Goal: Transaction & Acquisition: Purchase product/service

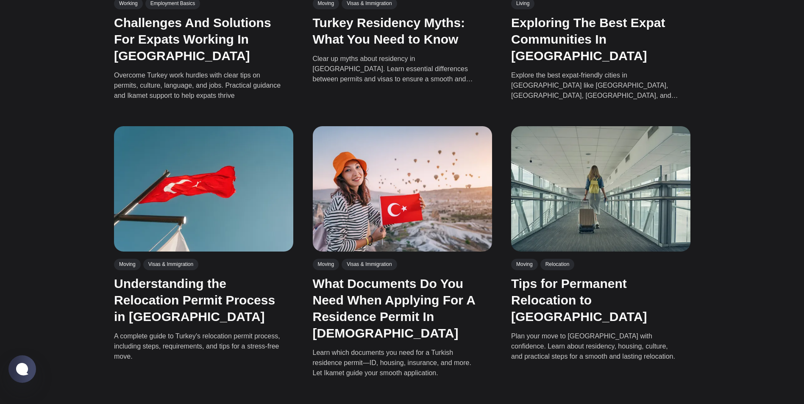
scroll to position [1411, 0]
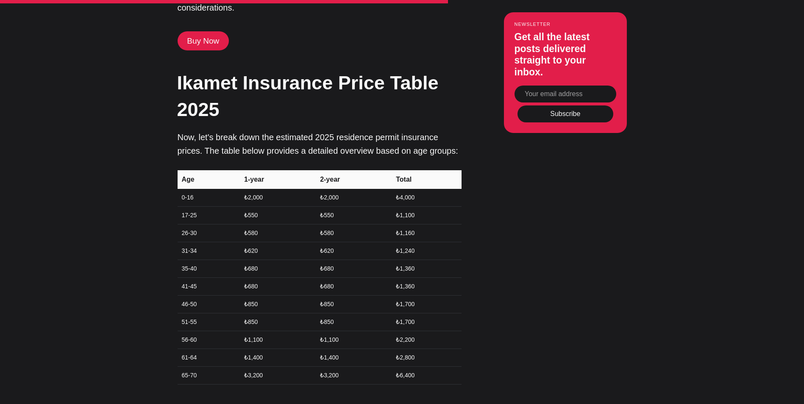
scroll to position [2437, 0]
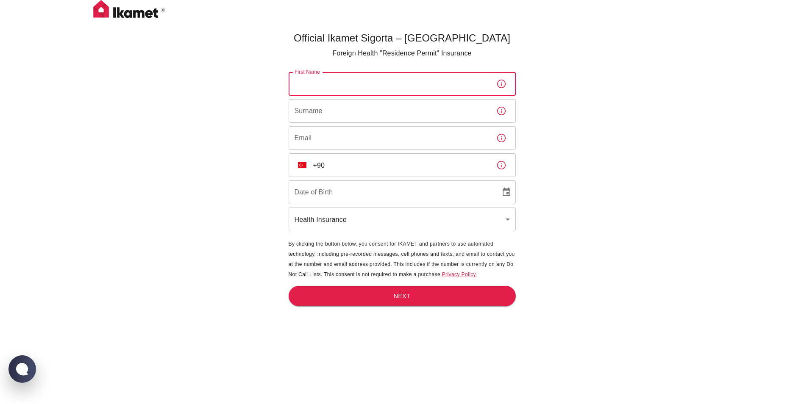
click at [389, 86] on input "First Name" at bounding box center [389, 84] width 201 height 24
type input "MUNAHIR"
type input "[EMAIL_ADDRESS][DOMAIN_NAME]"
type input "13/08/1990"
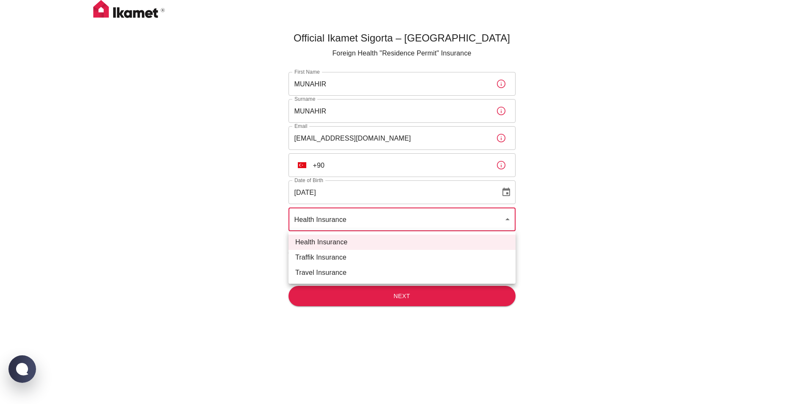
click at [371, 222] on body "Official Ikamet Sigorta – Turkey Foreign Health "Residence Permit" Insurance Fi…" at bounding box center [405, 216] width 810 height 432
click at [344, 239] on li "Health Insurance" at bounding box center [402, 242] width 227 height 15
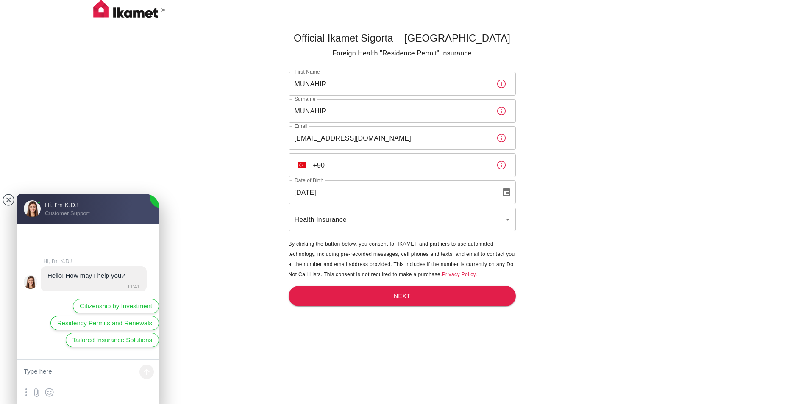
click at [394, 164] on input "+90" at bounding box center [401, 165] width 176 height 24
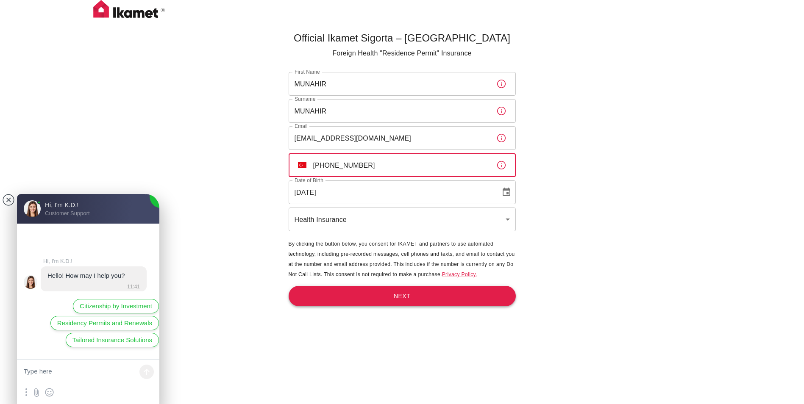
type input "+90 505 672 28 43"
click at [400, 297] on button "Next" at bounding box center [402, 296] width 227 height 21
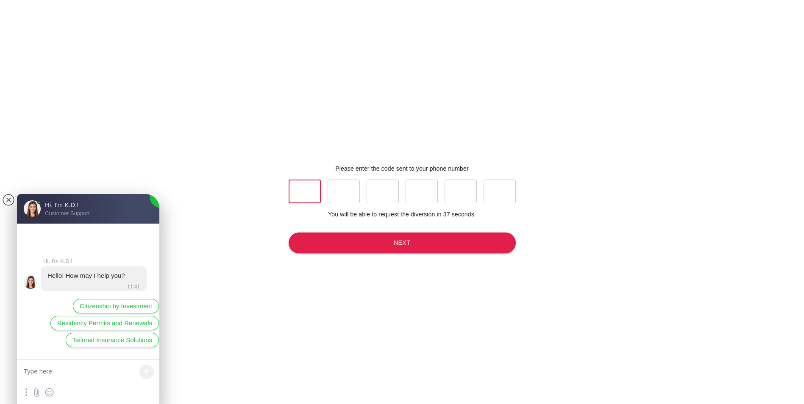
click at [298, 192] on input "text" at bounding box center [305, 192] width 32 height 24
type input "7"
type input "6"
type input "8"
type input "3"
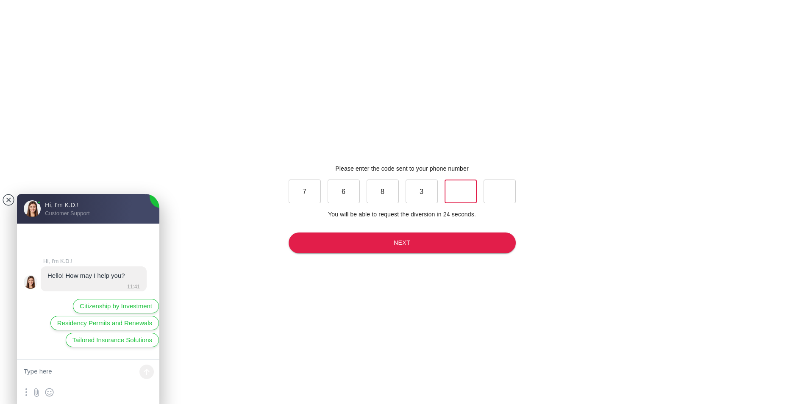
type input "7"
type input "6"
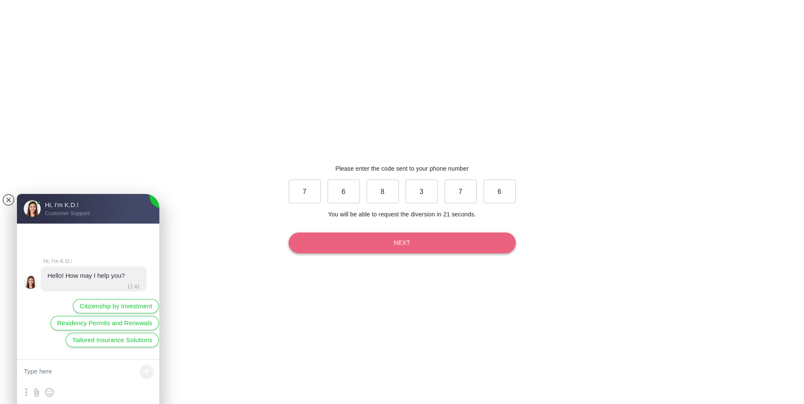
click at [404, 240] on button "Next" at bounding box center [402, 243] width 227 height 21
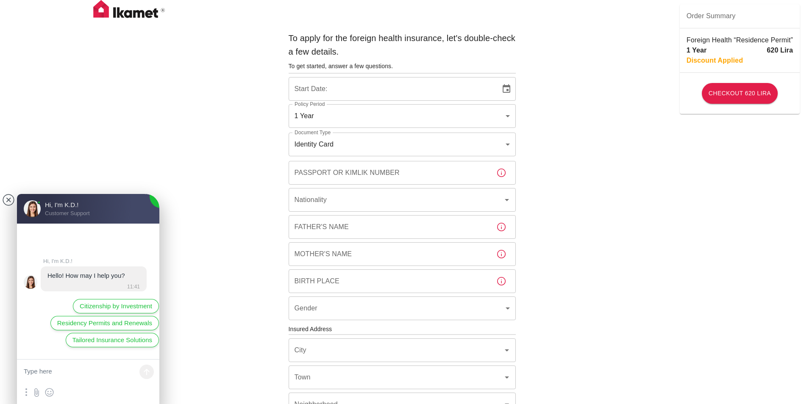
type input "b7343ef8-d55e-4554-96a8-76e30347e985"
type input "31/08/2025"
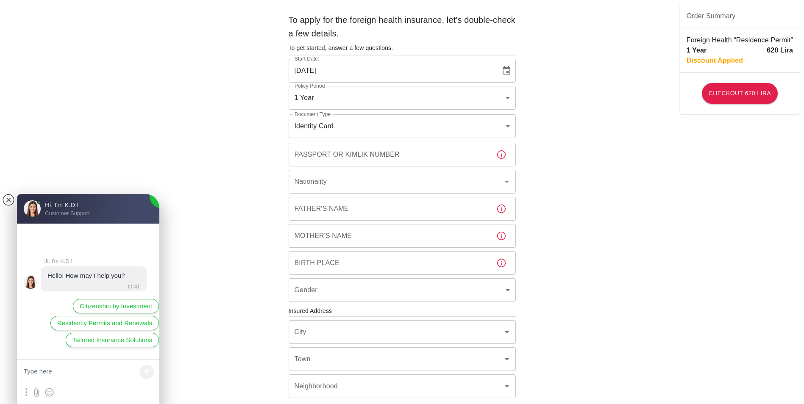
scroll to position [17, 0]
click at [507, 97] on body "To apply for the foreign health insurance, let's double-check a few details. To…" at bounding box center [405, 311] width 810 height 657
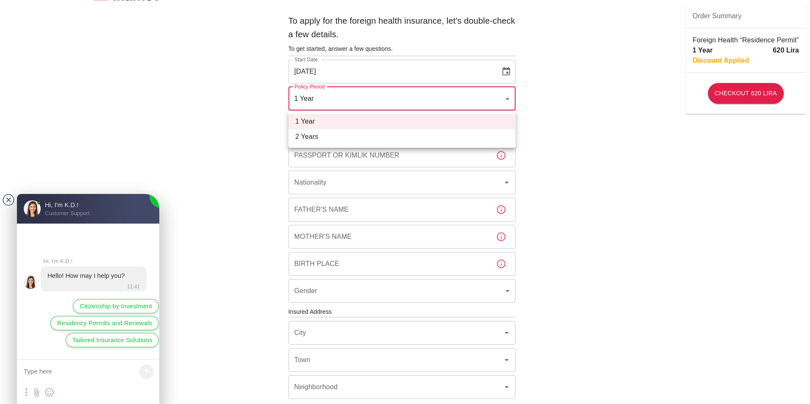
click at [507, 97] on div at bounding box center [405, 202] width 810 height 404
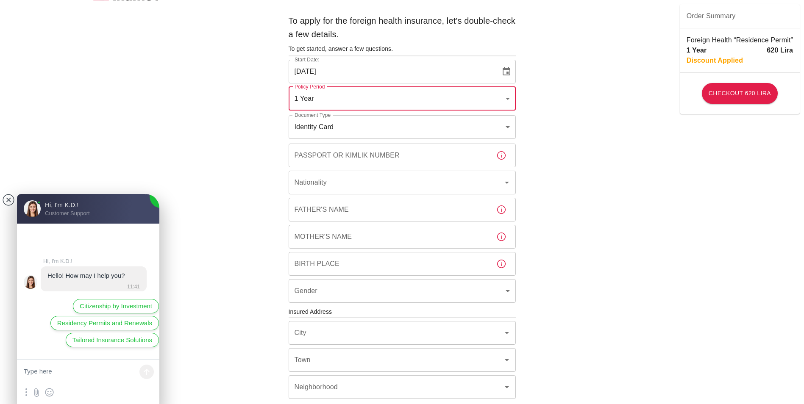
scroll to position [41, 0]
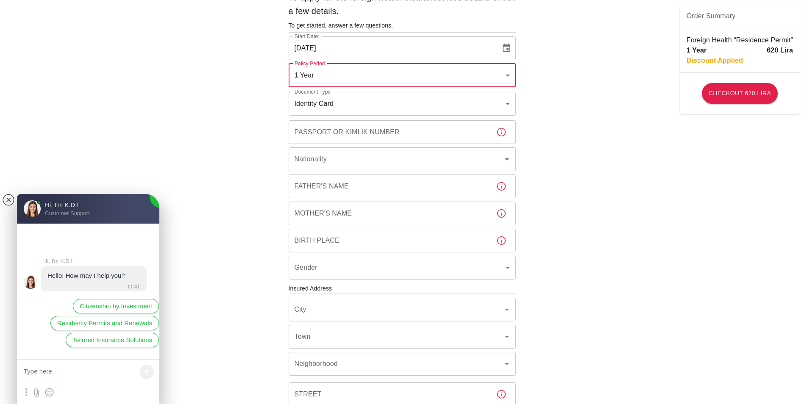
click at [509, 103] on body "To apply for the foreign health insurance, let's double-check a few details. To…" at bounding box center [402, 287] width 804 height 657
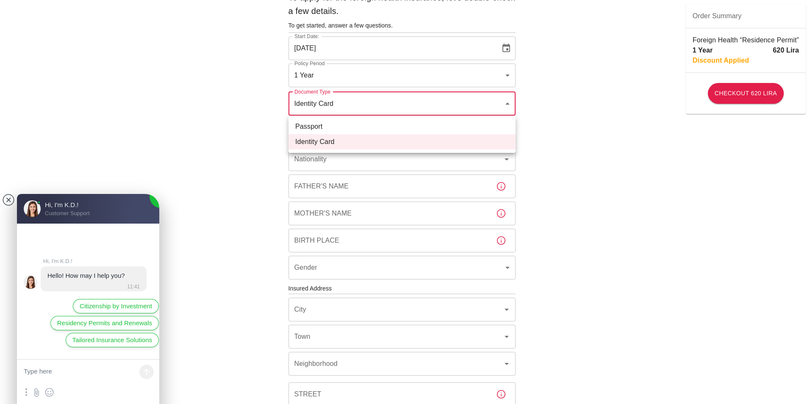
click at [480, 127] on li "Passport" at bounding box center [402, 126] width 227 height 15
type input "passport"
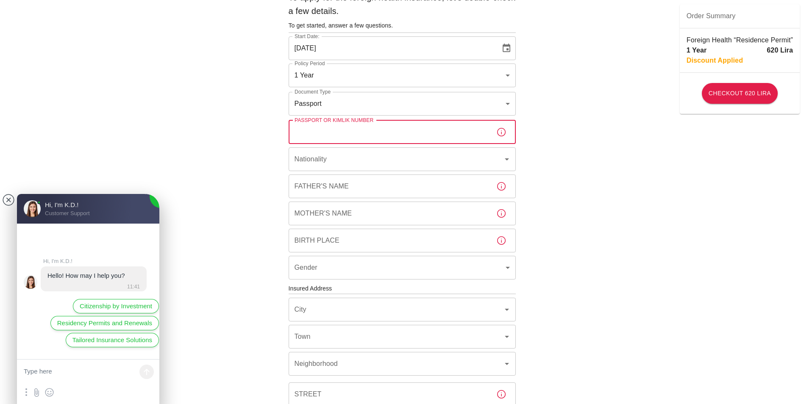
click at [430, 135] on input "Passport or Kimlik Number" at bounding box center [389, 132] width 201 height 24
click at [507, 50] on icon "Choose date, selected date is Aug 31, 2025" at bounding box center [506, 48] width 8 height 8
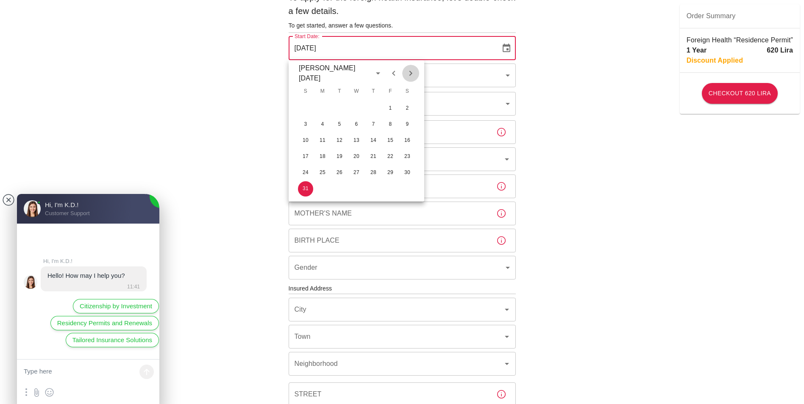
click at [411, 73] on icon "Next month" at bounding box center [410, 73] width 3 height 5
click at [324, 142] on button "15" at bounding box center [322, 140] width 15 height 15
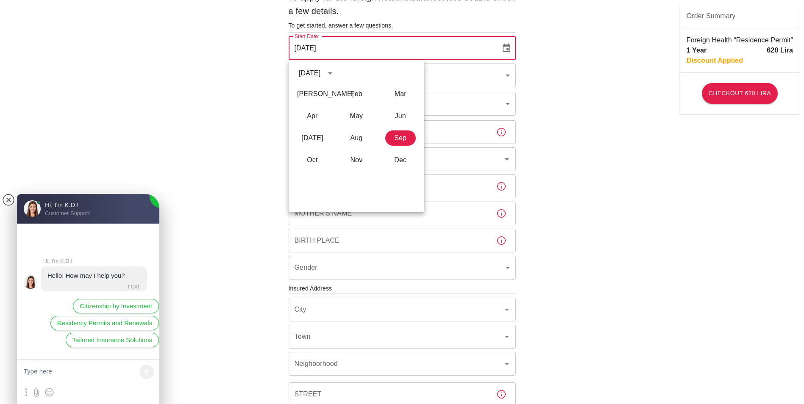
type input "15/09/2025"
click at [536, 142] on div "To apply for the foreign health insurance, let's double-check a few details. To…" at bounding box center [402, 287] width 804 height 657
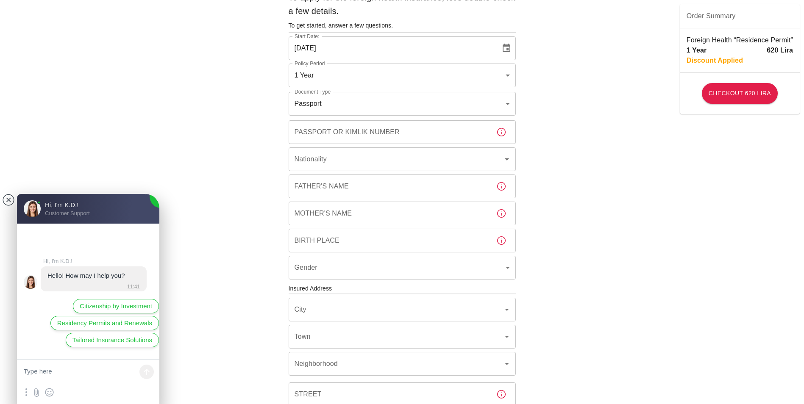
click at [452, 135] on input "Passport or Kimlik Number" at bounding box center [389, 132] width 201 height 24
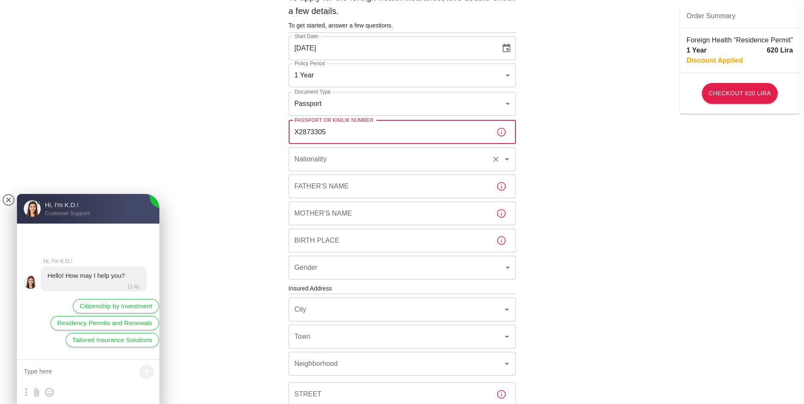
type input "X2873305"
click at [447, 161] on input "Nationality" at bounding box center [390, 159] width 196 height 16
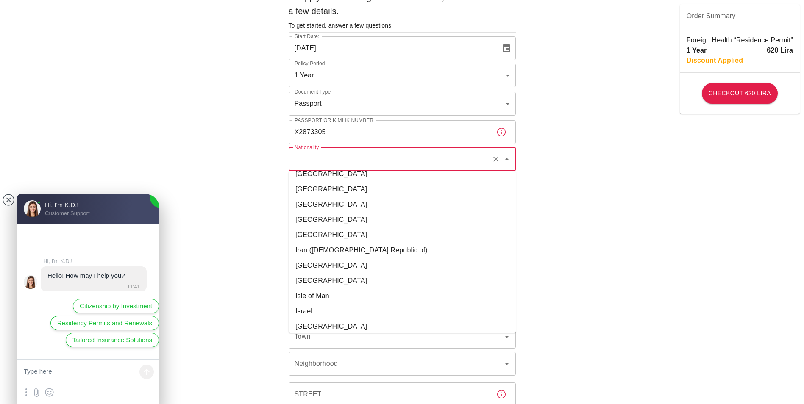
scroll to position [1528, 0]
click at [323, 228] on li "Indonesia" at bounding box center [402, 235] width 227 height 15
type input "Indonesia"
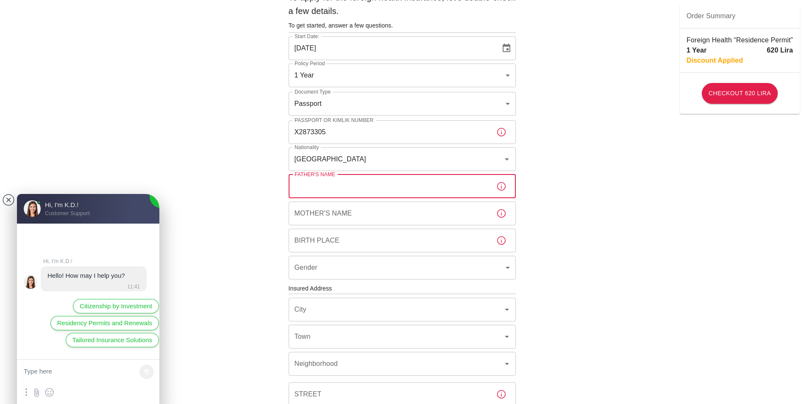
click at [390, 187] on input "Father's Name" at bounding box center [389, 187] width 201 height 24
click at [361, 239] on input "Birth Place" at bounding box center [389, 241] width 201 height 24
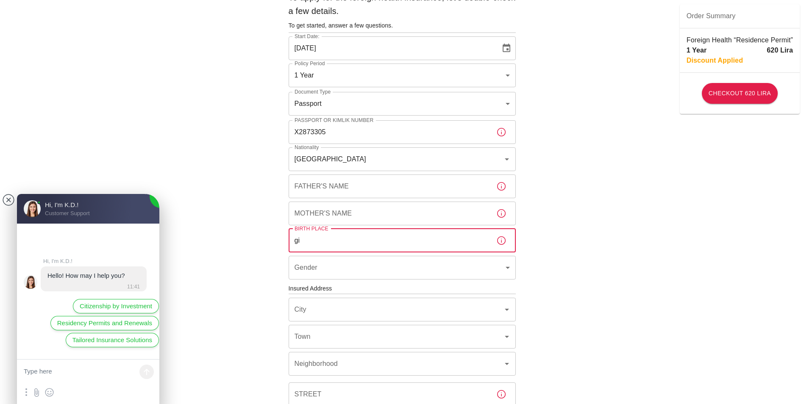
type input "g"
type input "Gili Gede"
click at [357, 270] on body "To apply for the foreign health insurance, let's double-check a few details. To…" at bounding box center [402, 287] width 804 height 657
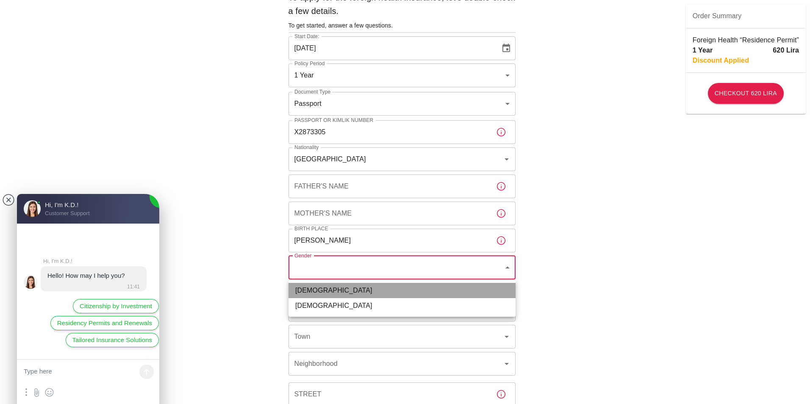
click at [348, 294] on li "Male" at bounding box center [402, 290] width 227 height 15
type input "male"
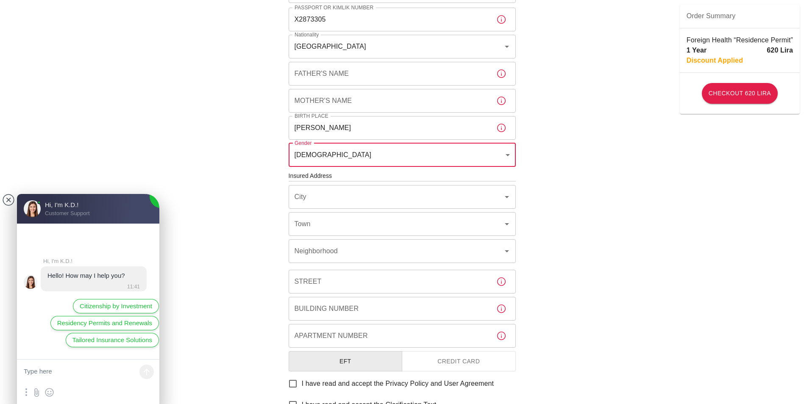
scroll to position [155, 0]
click at [506, 201] on div "City" at bounding box center [402, 195] width 227 height 24
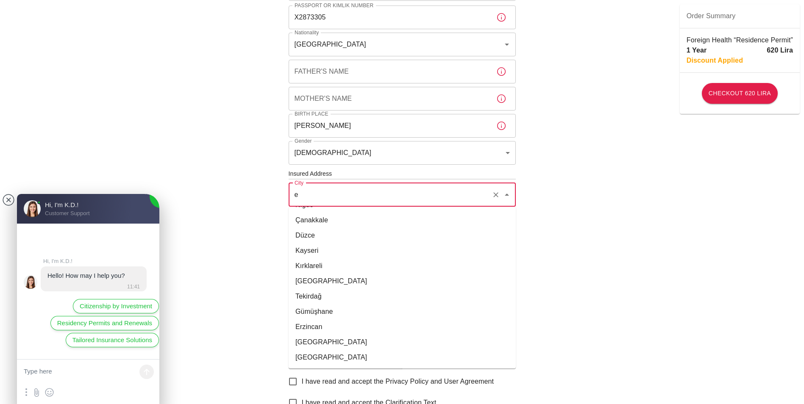
scroll to position [0, 0]
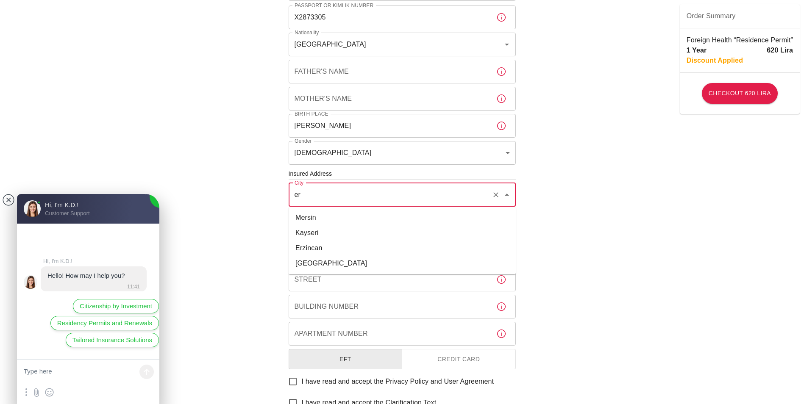
click at [344, 252] on li "Erzincan" at bounding box center [402, 248] width 227 height 15
click at [503, 225] on icon "Open" at bounding box center [507, 222] width 10 height 10
type input "Erzincan"
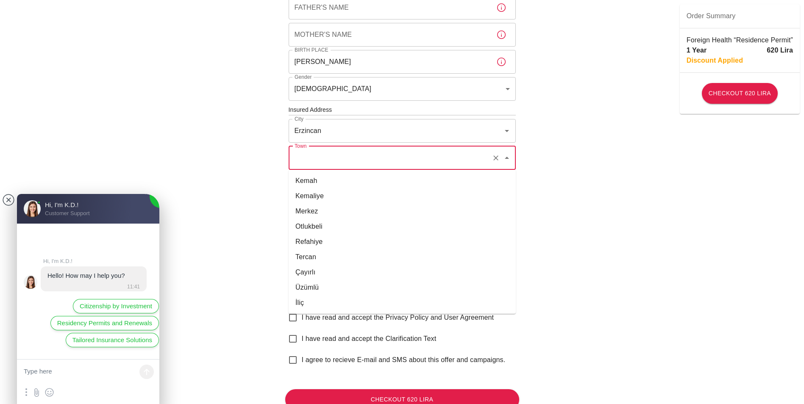
scroll to position [220, 0]
click at [428, 214] on li "Merkez" at bounding box center [402, 210] width 227 height 15
type input "Merkez"
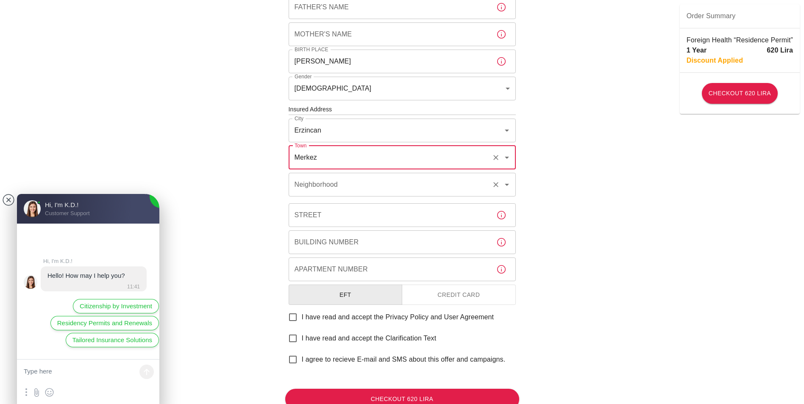
click at [506, 188] on icon "Open" at bounding box center [507, 185] width 10 height 10
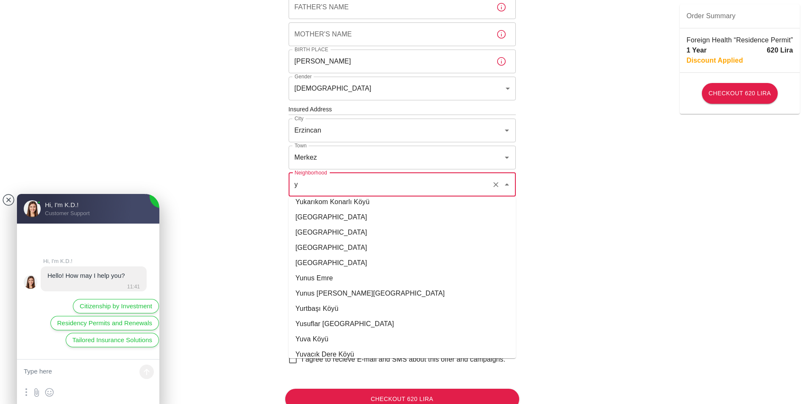
scroll to position [0, 0]
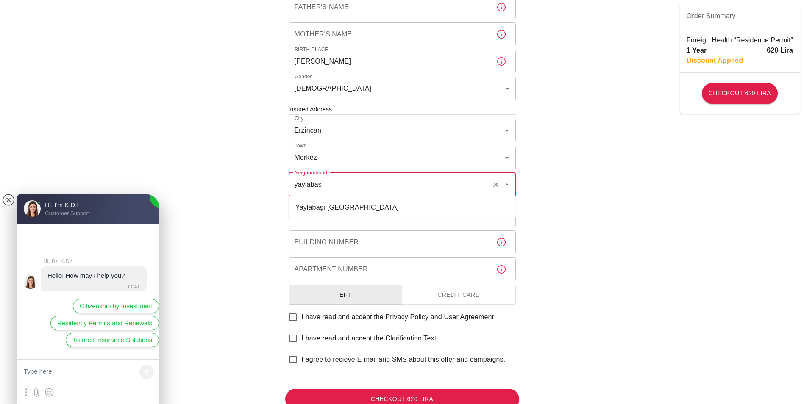
click at [359, 211] on li "Yaylabaşı Gazipınarı Köyü" at bounding box center [402, 207] width 227 height 15
type input "Yaylabaşı Gazipınarı Köyü"
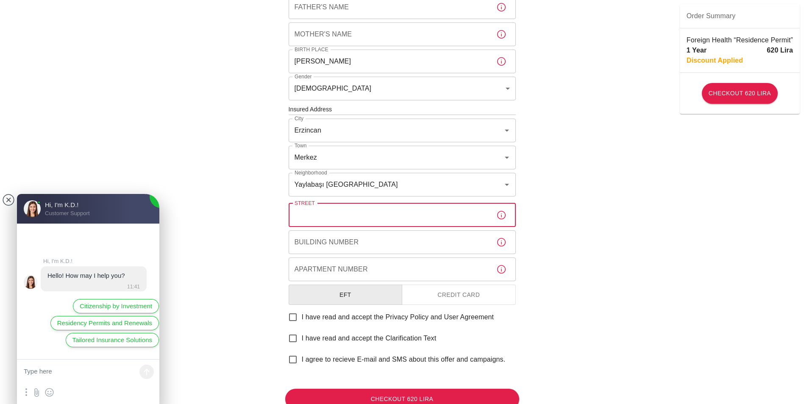
click at [445, 215] on input "Street" at bounding box center [389, 215] width 201 height 24
type input "Ihlamur Caddesi"
click at [344, 244] on input "Building Number" at bounding box center [389, 242] width 201 height 24
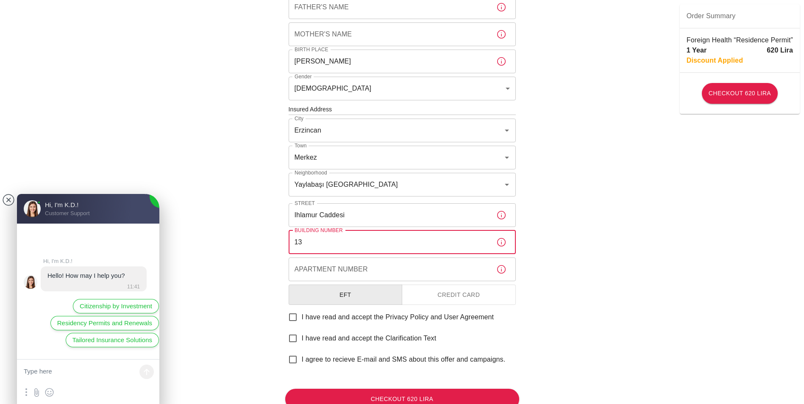
type input "13"
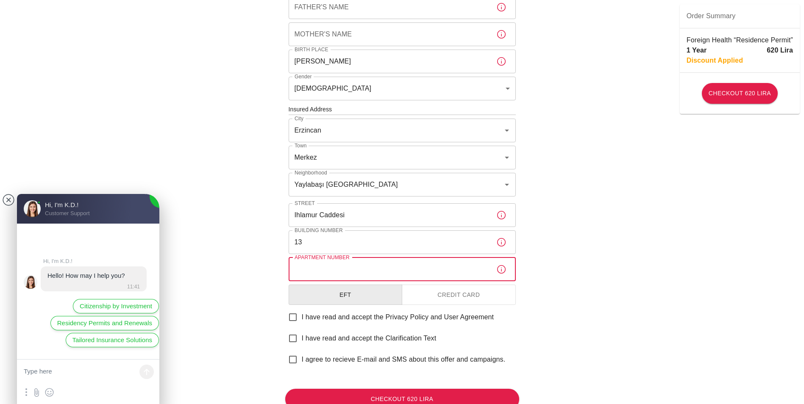
click at [343, 270] on input "Apartment Number" at bounding box center [389, 270] width 201 height 24
type input "13"
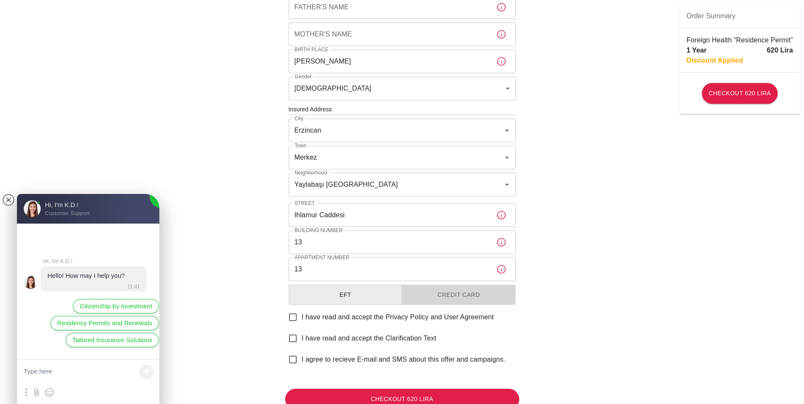
click at [467, 300] on button "Credit Card" at bounding box center [459, 295] width 114 height 21
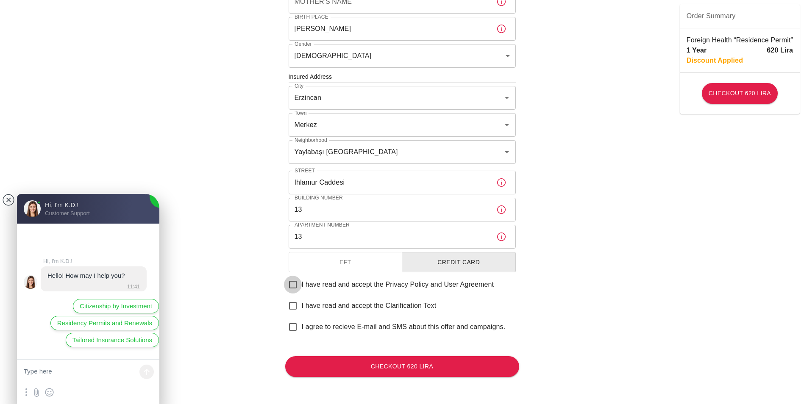
click at [290, 284] on input "I have read and accept the Privacy Policy and User Agreement" at bounding box center [293, 285] width 18 height 18
checkbox input "true"
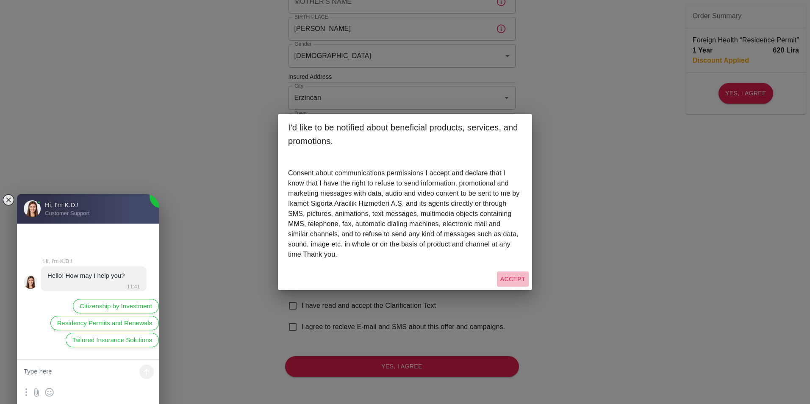
click at [515, 282] on button "Accept" at bounding box center [513, 280] width 32 height 16
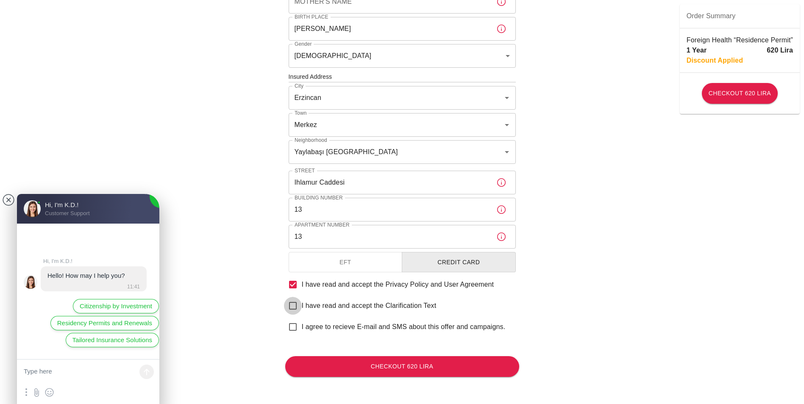
click at [294, 305] on input "I have read and accept the Clarification Text" at bounding box center [293, 306] width 18 height 18
checkbox input "true"
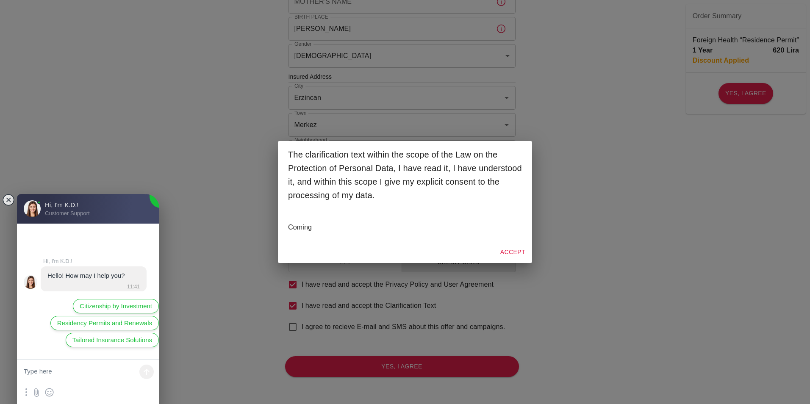
click at [516, 252] on button "Accept" at bounding box center [513, 252] width 32 height 16
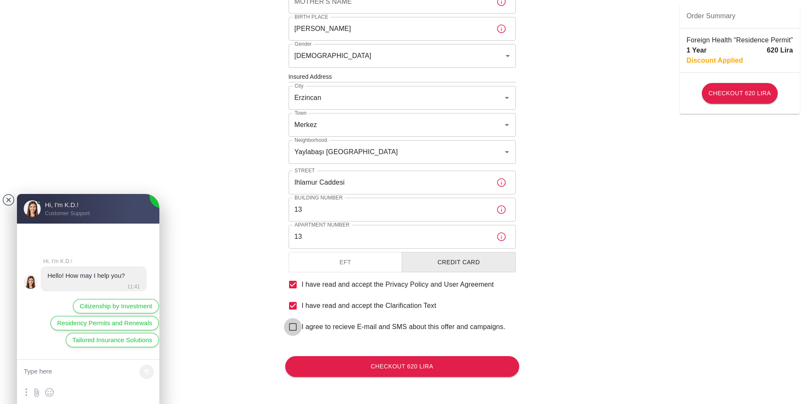
click at [291, 325] on input "I agree to recieve E-mail and SMS about this offer and campaigns." at bounding box center [293, 327] width 18 height 18
checkbox input "true"
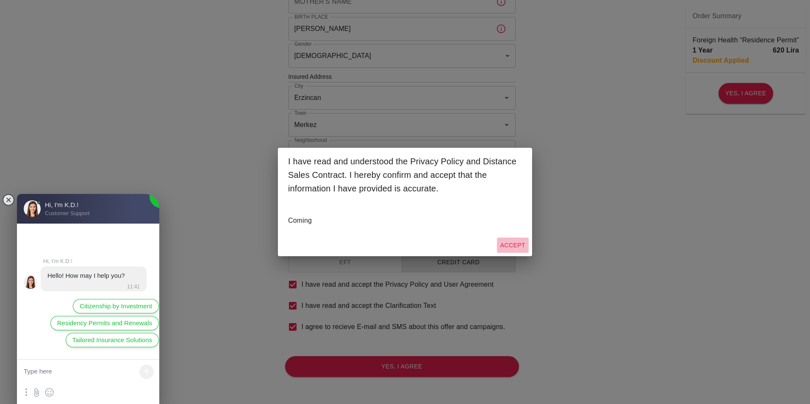
click at [515, 245] on button "Accept" at bounding box center [513, 246] width 32 height 16
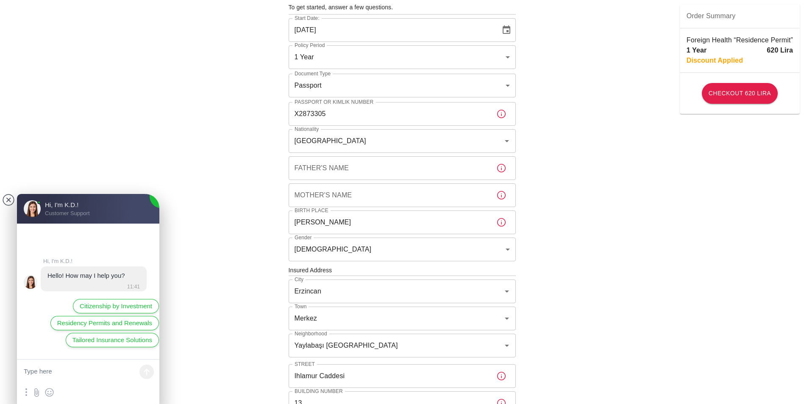
scroll to position [58, 0]
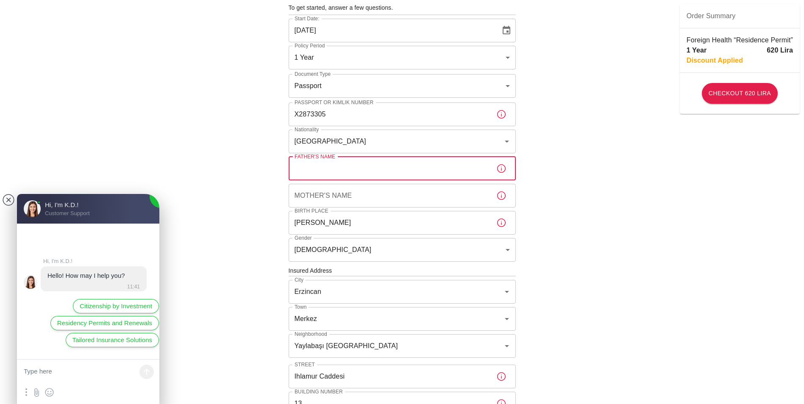
click at [342, 169] on input "Father's Name" at bounding box center [389, 169] width 201 height 24
type input "j"
type input "JAMIRI"
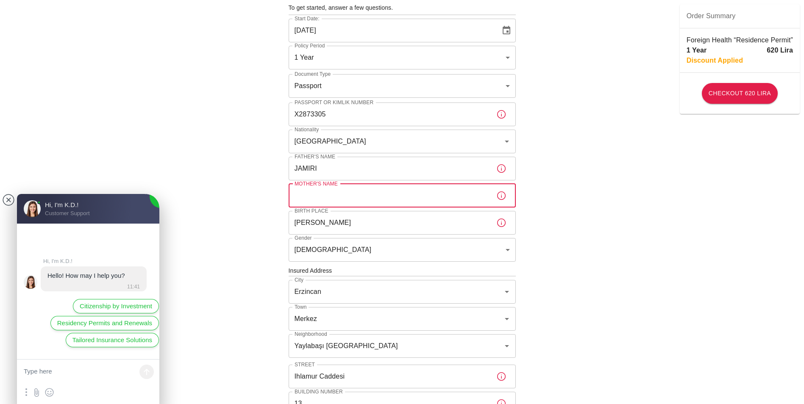
click at [344, 196] on input "Mother's Name" at bounding box center [389, 196] width 201 height 24
type input "SUDIAH"
click at [564, 178] on div "To apply for the foreign health insurance, let's double-check a few details. To…" at bounding box center [402, 270] width 804 height 657
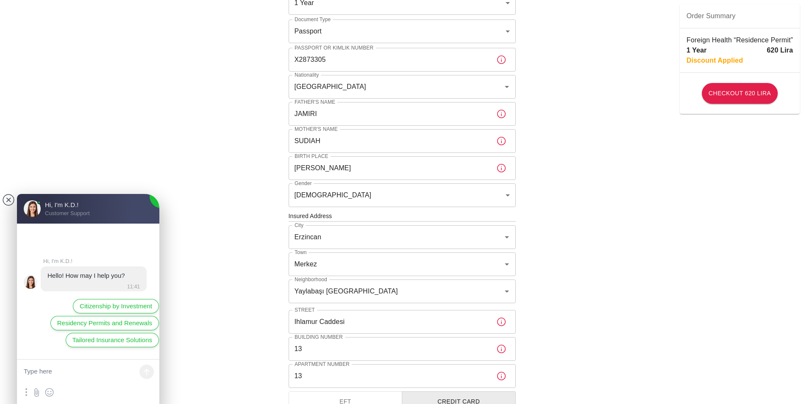
scroll to position [134, 0]
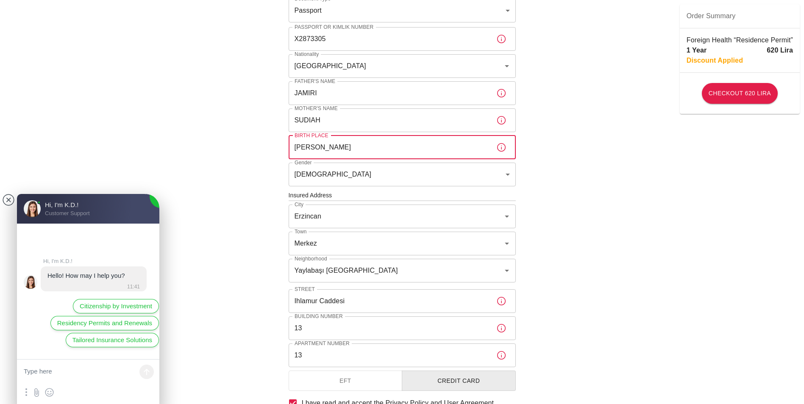
click at [361, 146] on input "Gili Gede" at bounding box center [389, 148] width 201 height 24
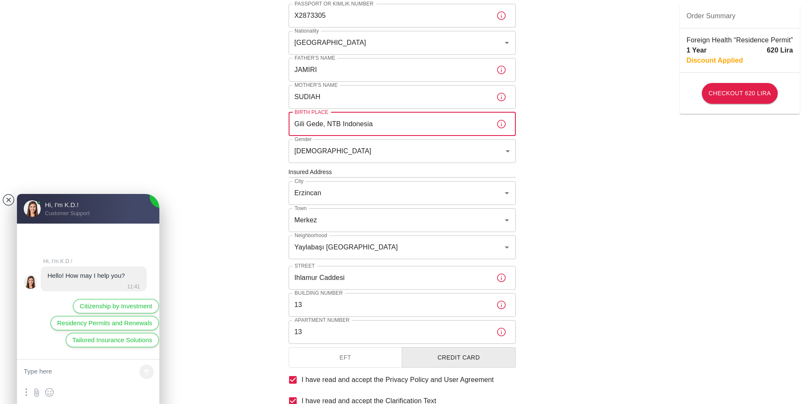
scroll to position [160, 0]
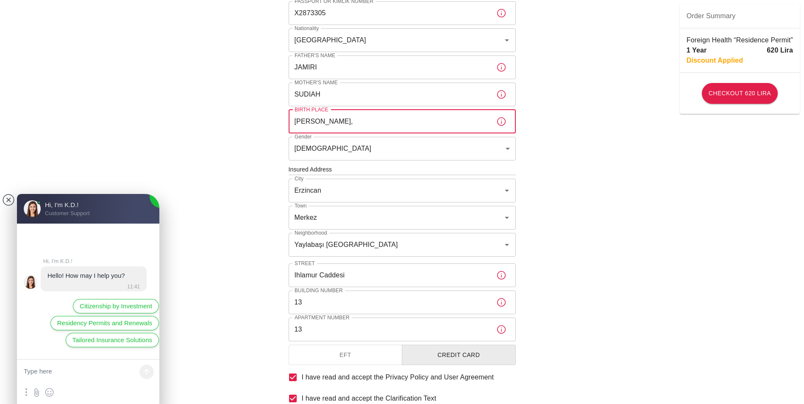
type input "Gili Gede"
click at [584, 222] on div "To apply for the foreign health insurance, let's double-check a few details. To…" at bounding box center [402, 168] width 804 height 657
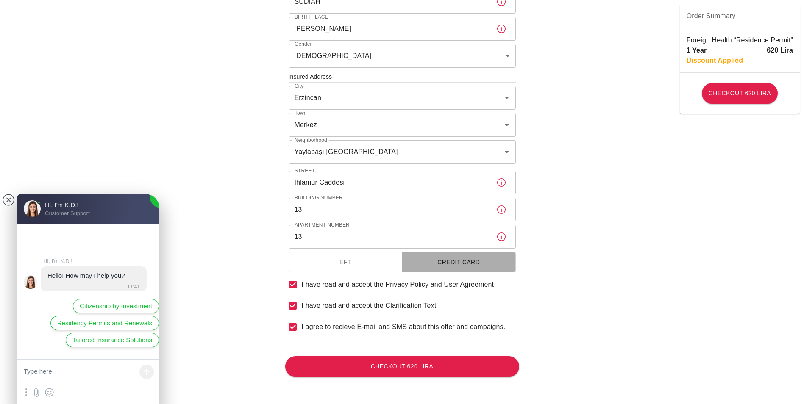
click at [466, 260] on button "Credit Card" at bounding box center [459, 262] width 114 height 21
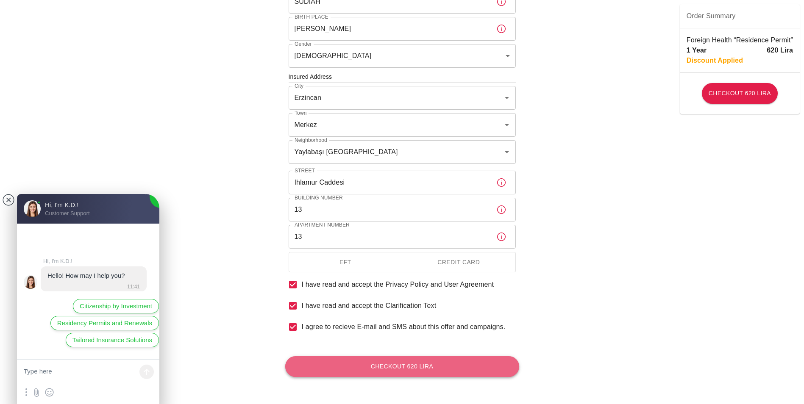
click at [407, 365] on button "Checkout 620 Lira" at bounding box center [402, 366] width 234 height 21
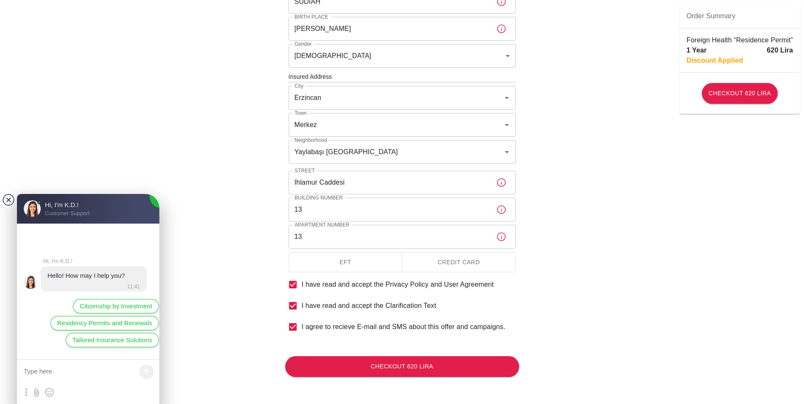
click at [7, 203] on jdiv at bounding box center [9, 200] width 12 height 12
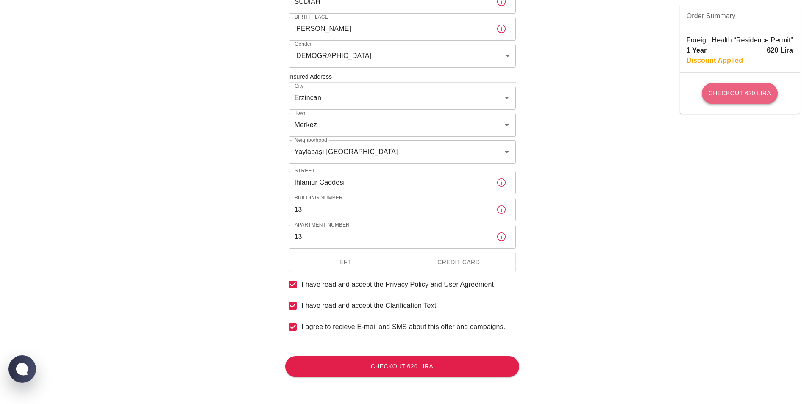
click at [744, 97] on button "Checkout 620 Lira" at bounding box center [740, 93] width 76 height 21
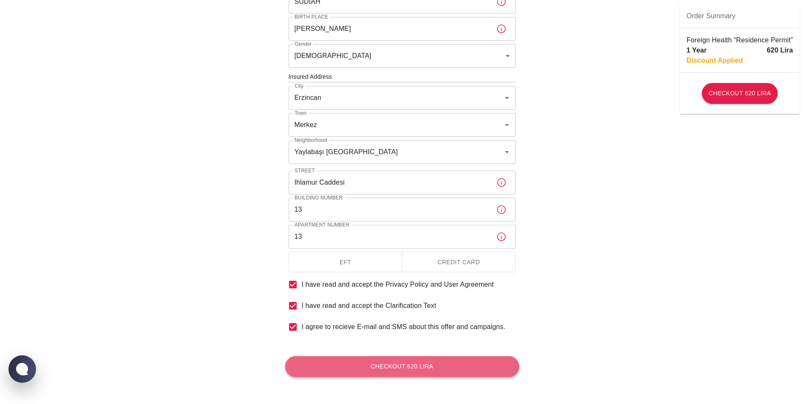
click at [422, 369] on button "Checkout 620 Lira" at bounding box center [402, 366] width 234 height 21
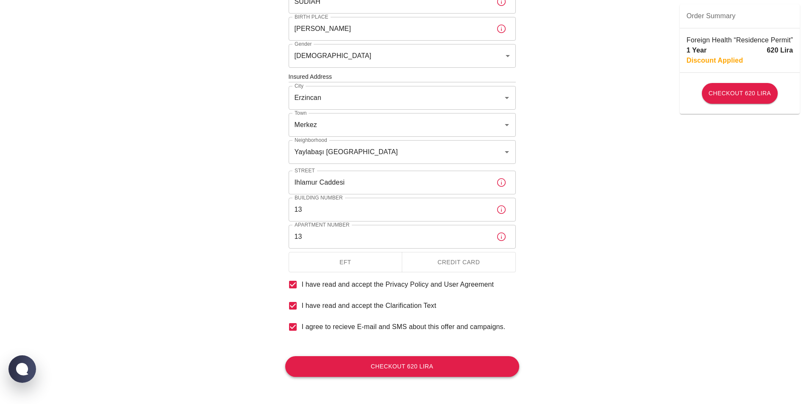
click at [285, 356] on button "Checkout 620 Lira" at bounding box center [402, 366] width 234 height 21
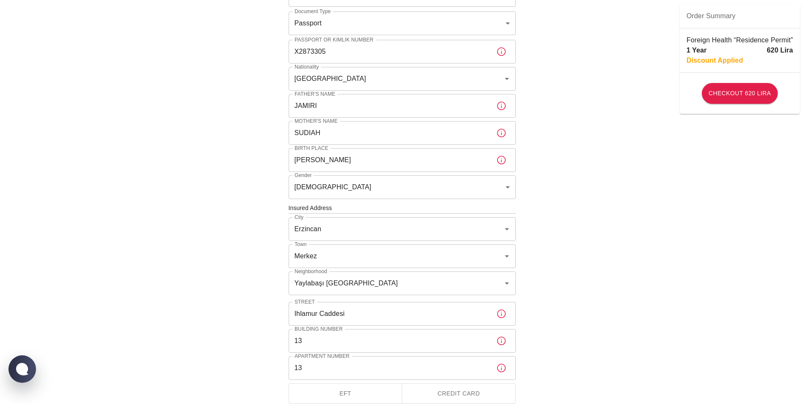
scroll to position [121, 0]
click at [720, 56] on p "Discount Applied" at bounding box center [714, 60] width 56 height 10
click at [707, 13] on span "Order Summary" at bounding box center [739, 16] width 106 height 10
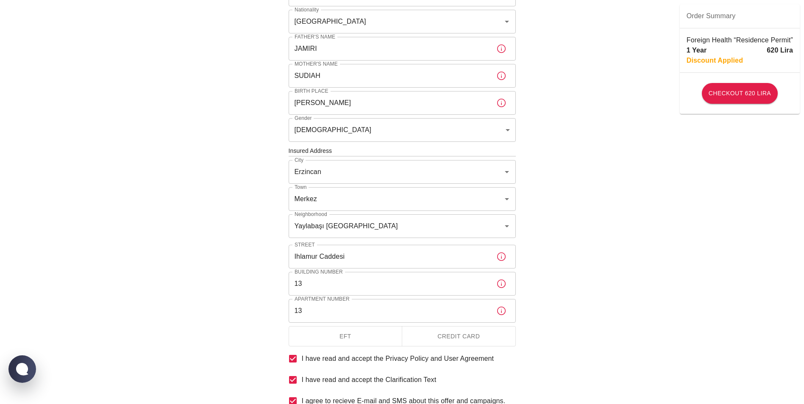
scroll to position [253, 0]
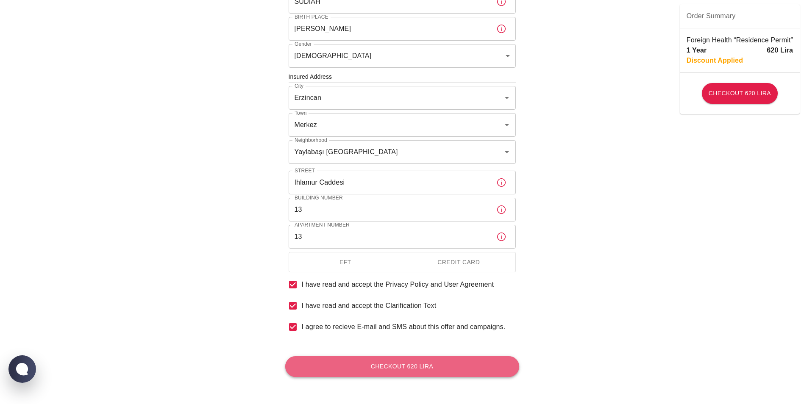
click at [474, 367] on button "Checkout 620 Lira" at bounding box center [402, 366] width 234 height 21
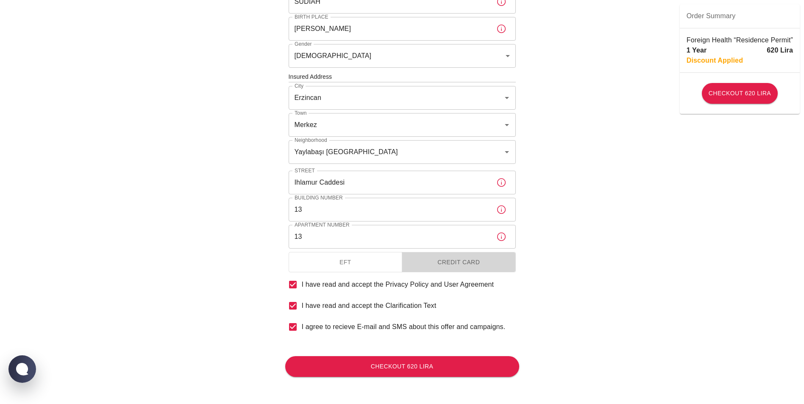
click at [464, 261] on button "Credit Card" at bounding box center [459, 262] width 114 height 21
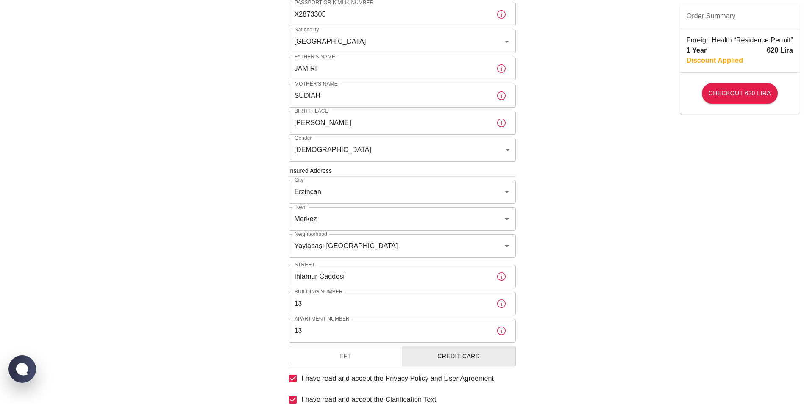
scroll to position [159, 0]
click at [742, 91] on button "Checkout 620 Lira" at bounding box center [740, 93] width 76 height 21
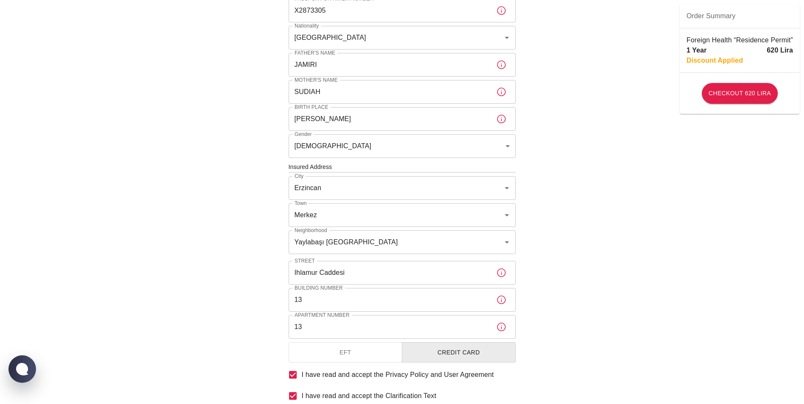
scroll to position [253, 0]
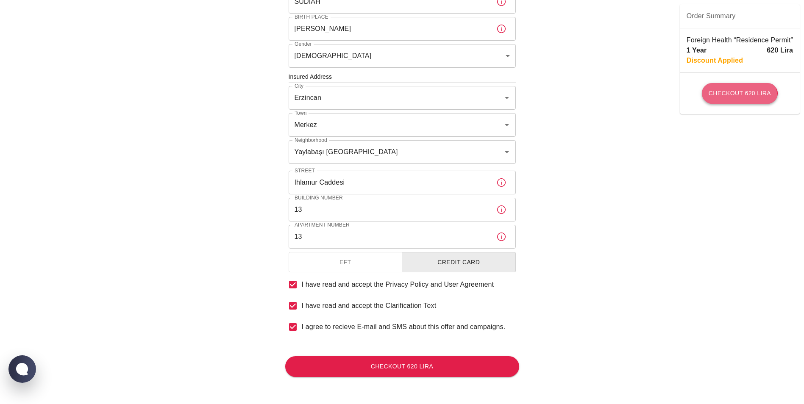
click at [738, 98] on button "Checkout 620 Lira" at bounding box center [740, 93] width 76 height 21
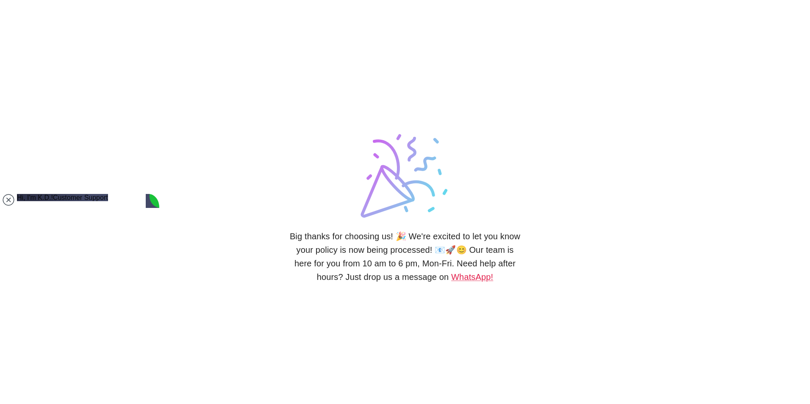
type textarea "p"
type textarea "payment accepted but no policy yet"
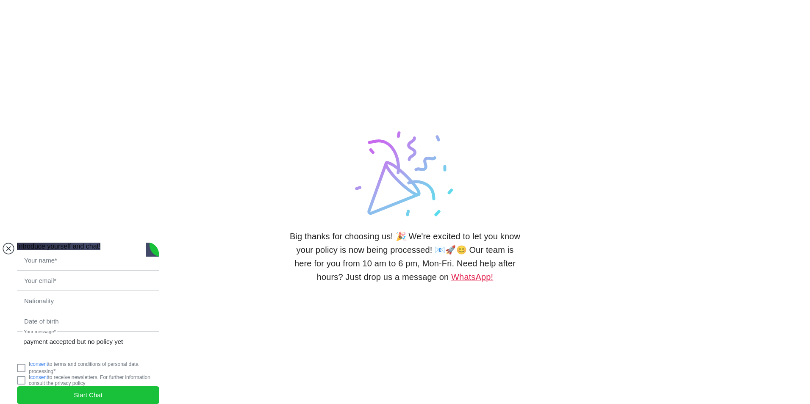
click at [8, 243] on jdiv at bounding box center [9, 249] width 12 height 12
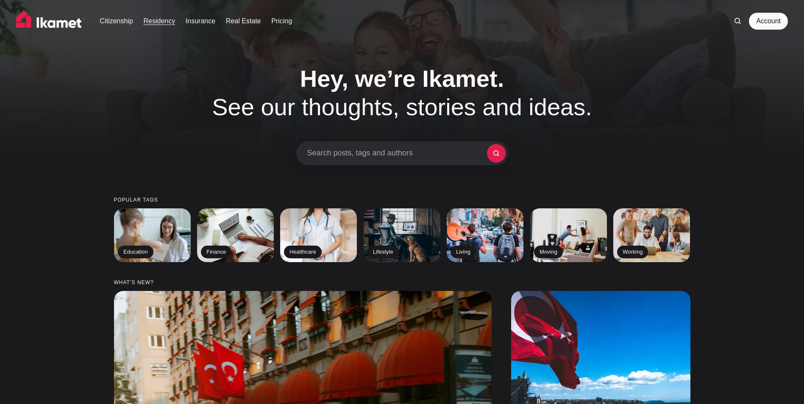
click at [163, 23] on link "Residency" at bounding box center [160, 21] width 32 height 10
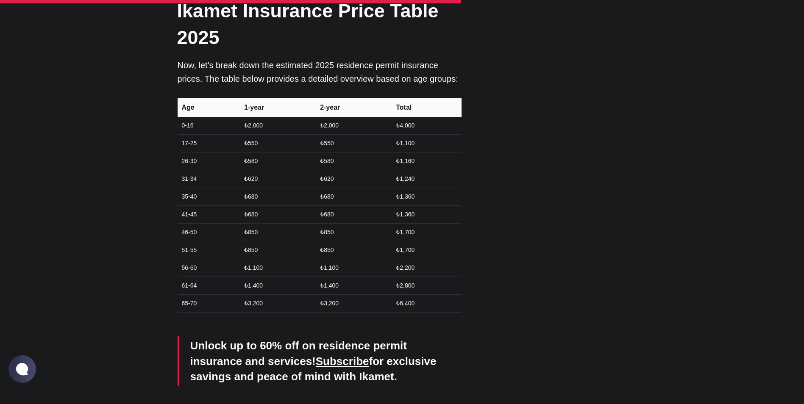
scroll to position [2495, 0]
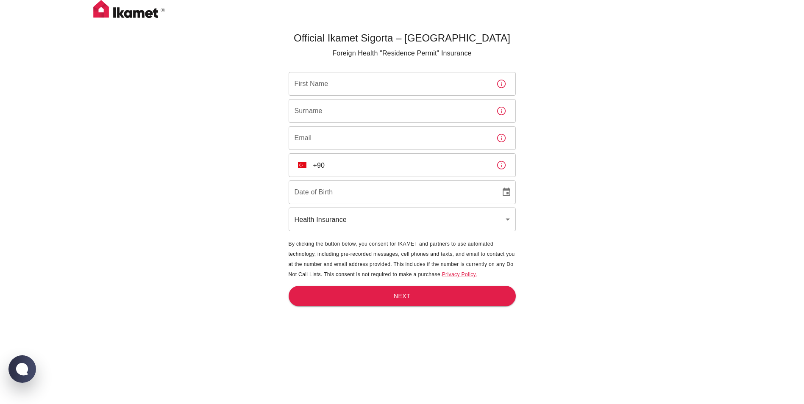
click at [382, 79] on input "First Name" at bounding box center [389, 84] width 201 height 24
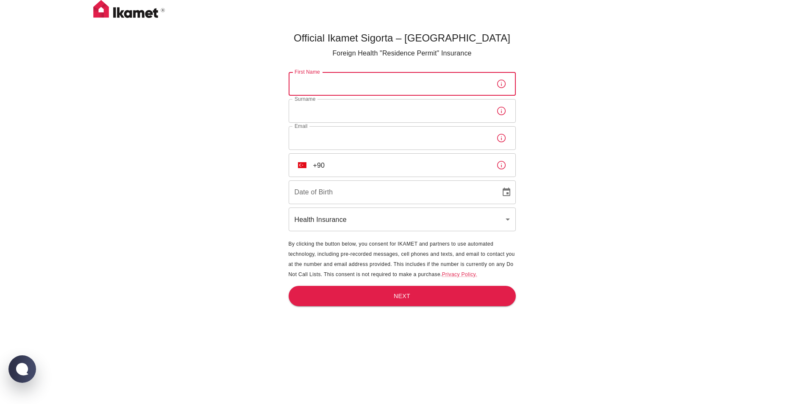
type input "Nigel"
type input "Newby"
type input "newbynw@hotmail.com"
click at [420, 191] on input "DD/MM/YYYY" at bounding box center [392, 192] width 206 height 24
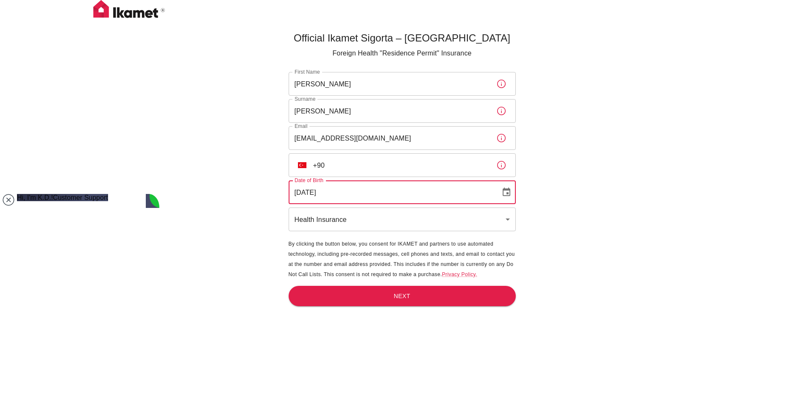
type input "09/05/1960"
click at [588, 199] on div "Official Ikamet Sigorta – Turkey Foreign Health "Residence Permit" Insurance Fi…" at bounding box center [402, 216] width 804 height 432
click at [436, 164] on input "+90" at bounding box center [401, 165] width 176 height 24
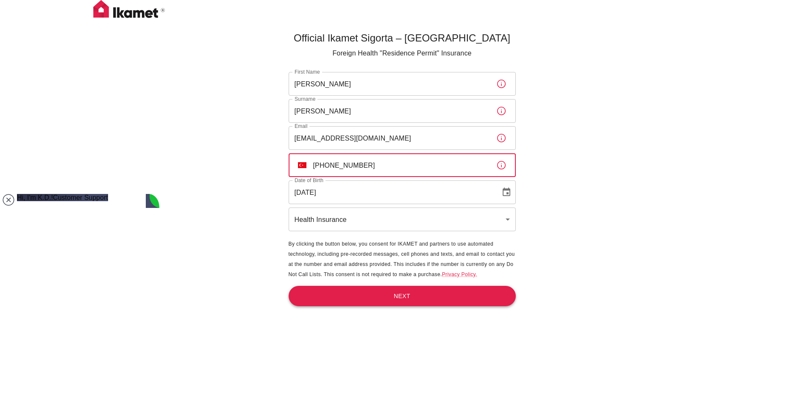
type input "+90 505 672 28 43"
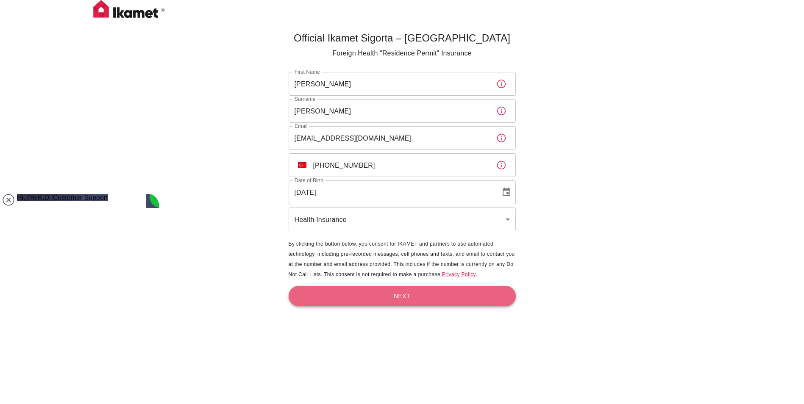
click at [407, 296] on button "Next" at bounding box center [402, 296] width 227 height 21
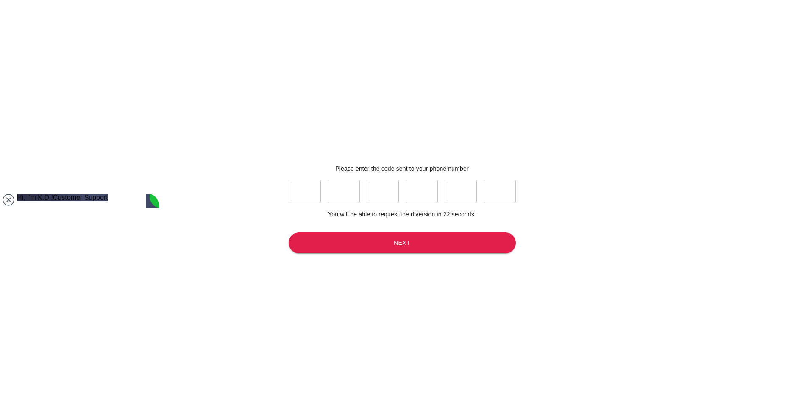
click at [306, 195] on input "text" at bounding box center [305, 192] width 32 height 24
type input "3"
type input "2"
type input "7"
type input "4"
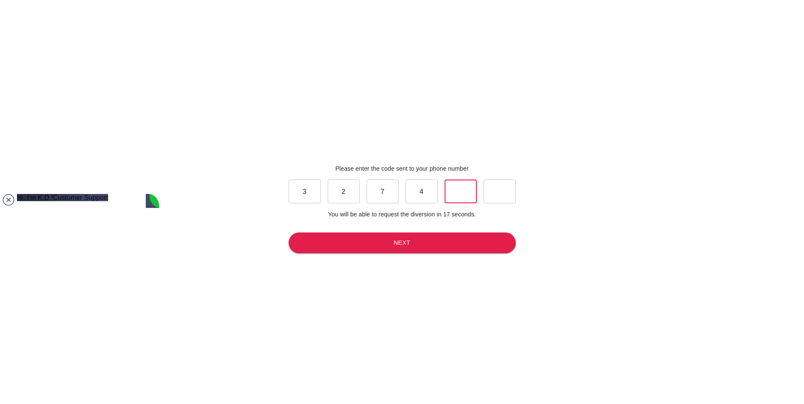
type input "7"
type input "9"
click at [402, 240] on button "Next" at bounding box center [402, 243] width 227 height 21
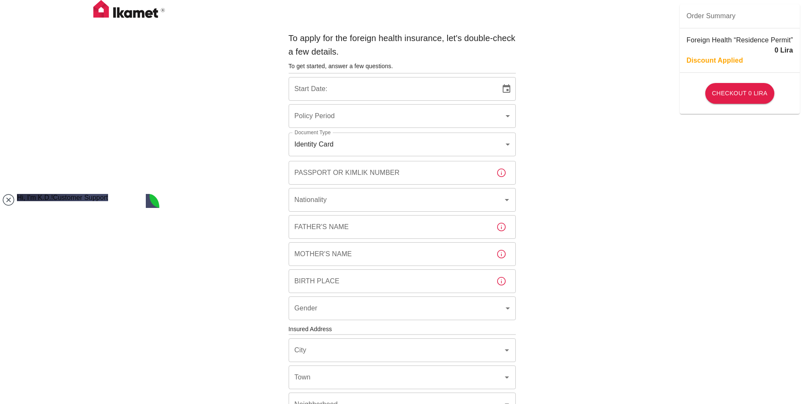
type input "b7343ef8-d55e-4554-96a8-76e30347e985"
click at [390, 92] on input "31/08/2025" at bounding box center [392, 89] width 206 height 24
click at [505, 87] on icon "Choose date, selected date is Aug 31, 2025" at bounding box center [506, 89] width 10 height 10
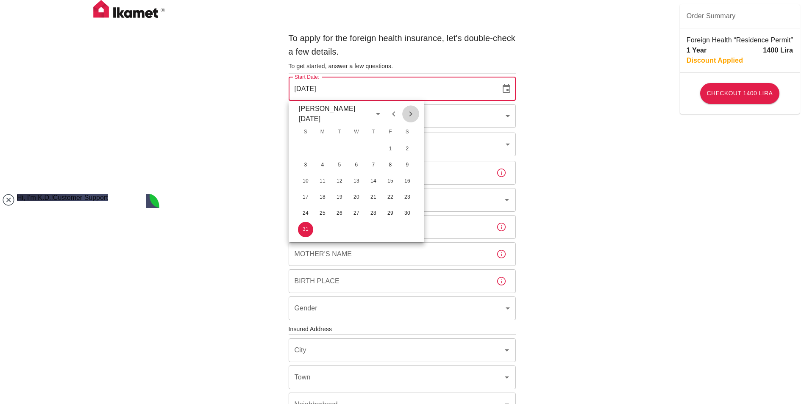
click at [414, 114] on icon "Next month" at bounding box center [410, 114] width 10 height 10
click at [320, 183] on button "15" at bounding box center [322, 181] width 15 height 15
type input "15/09/2025"
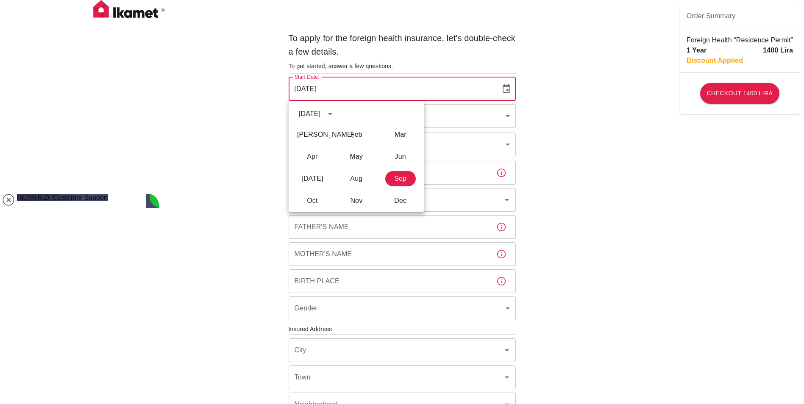
click at [595, 143] on div "To apply for the foreign health insurance, let's double-check a few details. To…" at bounding box center [402, 328] width 804 height 657
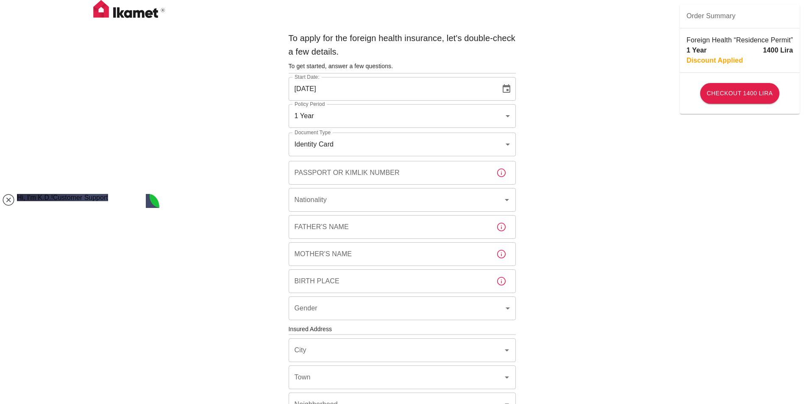
click at [506, 140] on body "To apply for the foreign health insurance, let's double-check a few details. To…" at bounding box center [402, 328] width 804 height 657
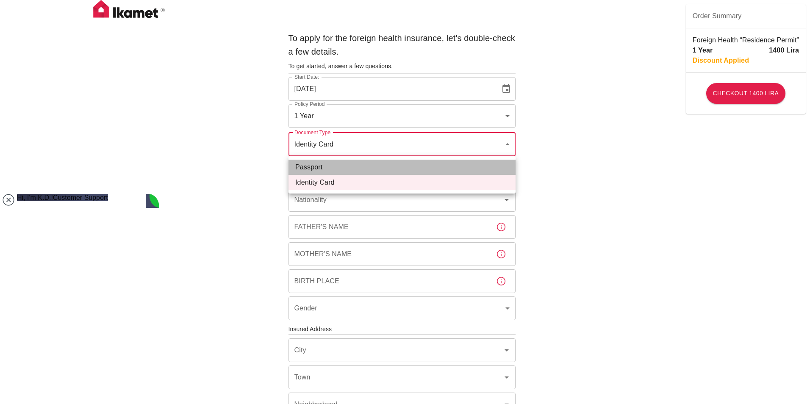
click at [459, 167] on li "Passport" at bounding box center [402, 167] width 227 height 15
type input "passport"
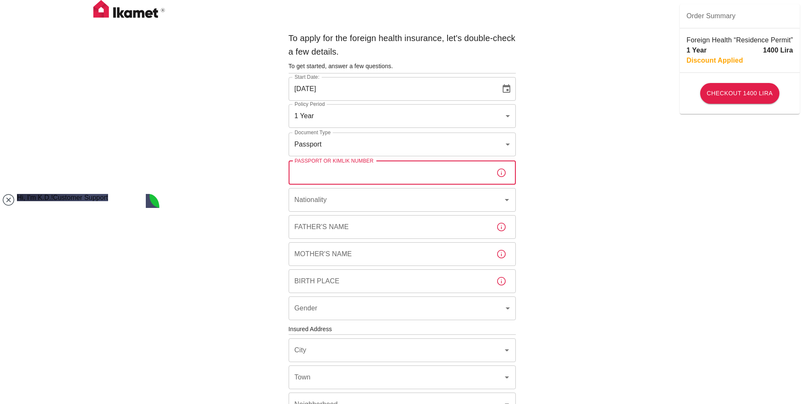
click at [431, 175] on input "Passport or Kimlik Number" at bounding box center [389, 173] width 201 height 24
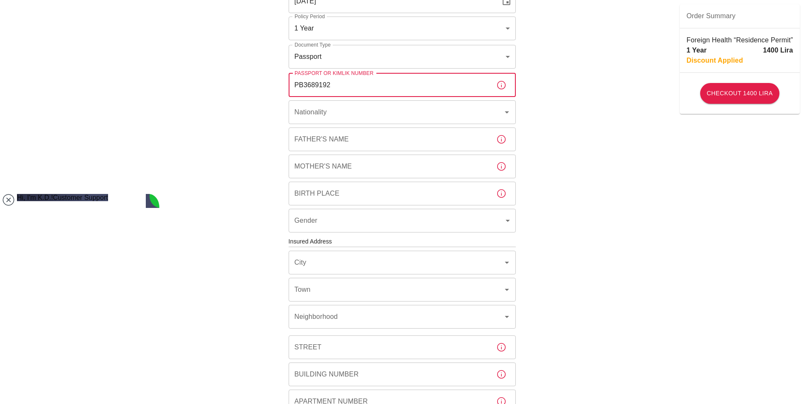
scroll to position [88, 0]
click at [507, 111] on icon "Open" at bounding box center [507, 112] width 4 height 2
type input "PB3689192"
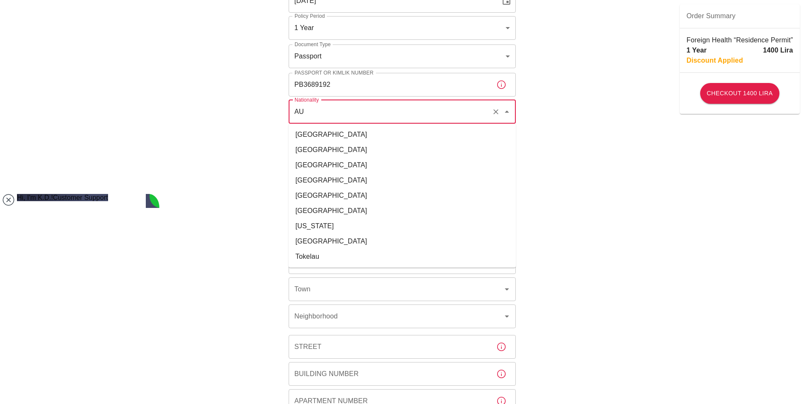
click at [452, 134] on li "Australia" at bounding box center [402, 134] width 227 height 15
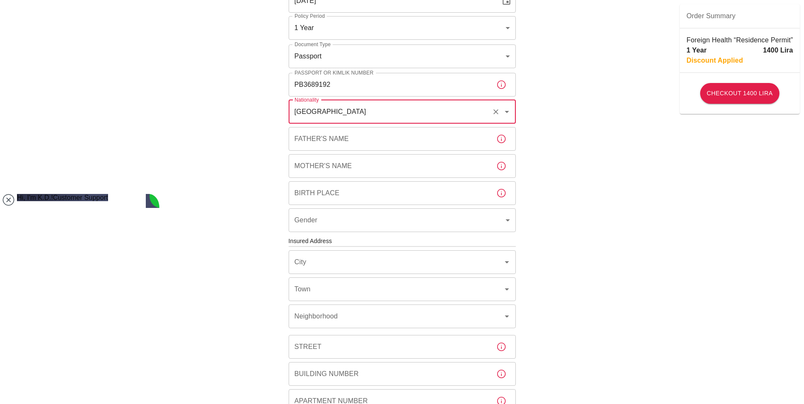
type input "Australia"
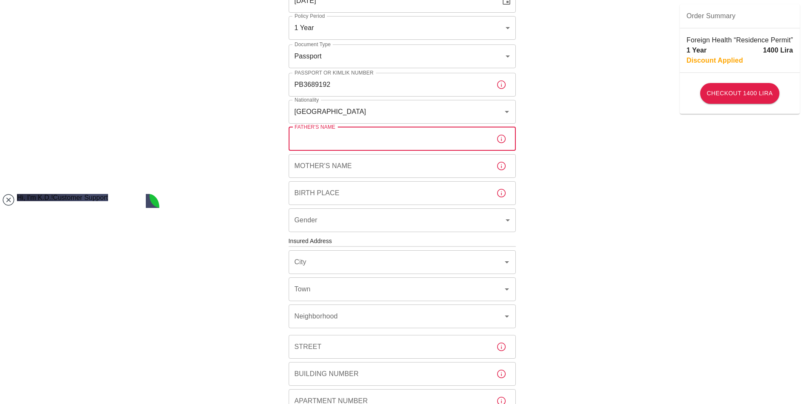
click at [465, 144] on input "Father's Name" at bounding box center [389, 139] width 201 height 24
type input "CHARLES"
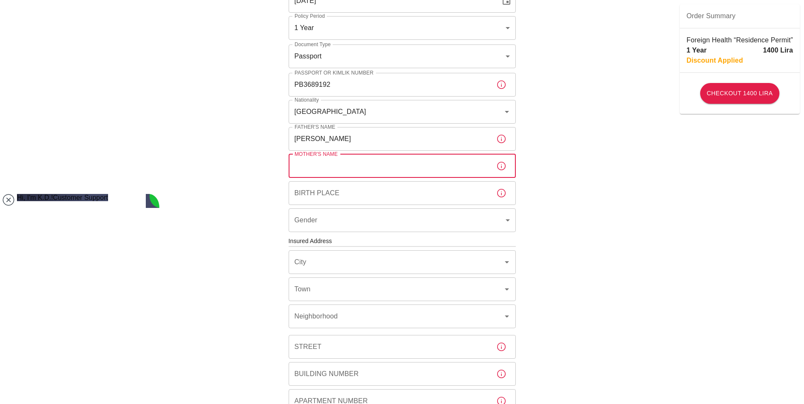
click at [427, 164] on input "Mother's Name" at bounding box center [389, 166] width 201 height 24
type input "BARBARA"
click at [408, 193] on input "Birth Place" at bounding box center [389, 193] width 201 height 24
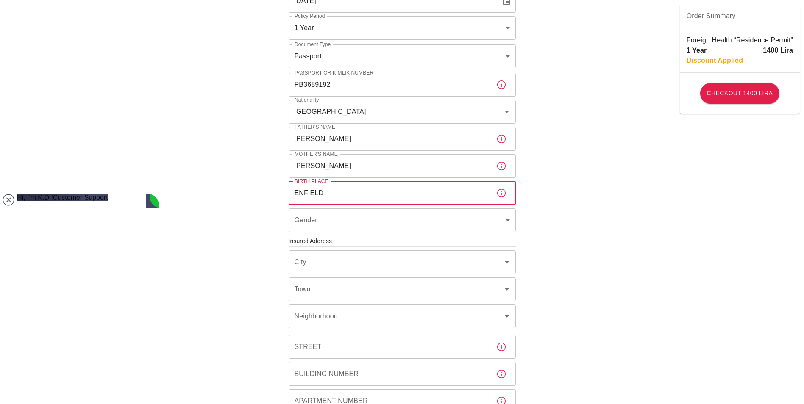
type input "ENFIELD"
click at [399, 224] on body "To apply for the foreign health insurance, let's double-check a few details. To…" at bounding box center [402, 240] width 804 height 657
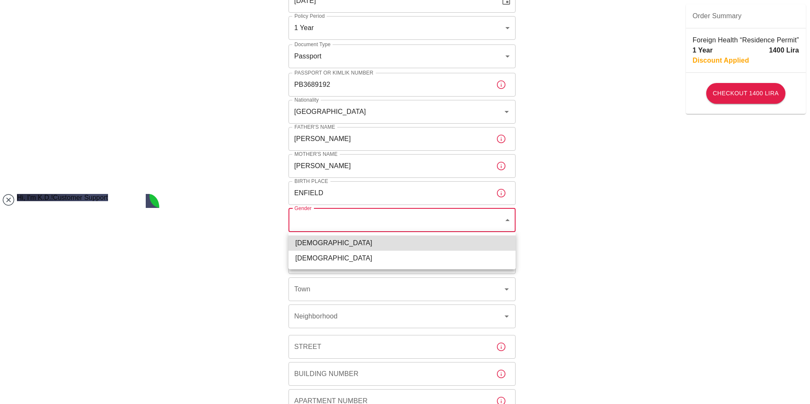
click at [384, 244] on li "Male" at bounding box center [402, 243] width 227 height 15
type input "male"
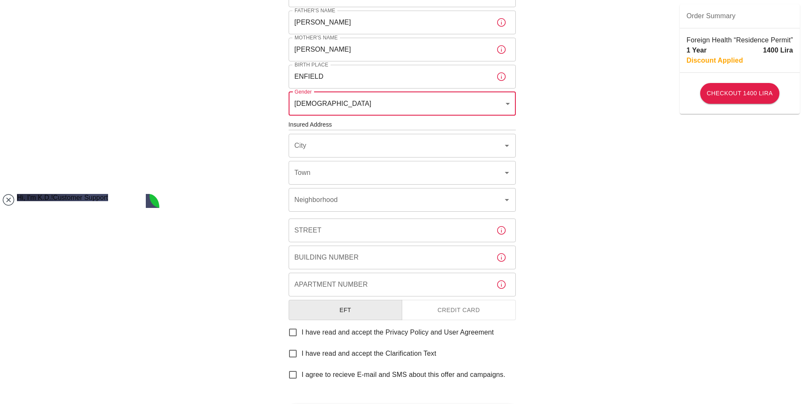
scroll to position [206, 0]
click at [507, 149] on icon "Open" at bounding box center [507, 144] width 10 height 10
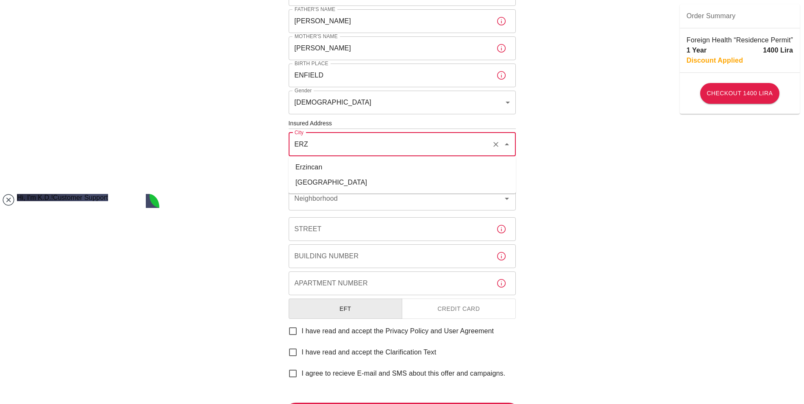
click at [406, 167] on li "Erzincan" at bounding box center [402, 167] width 227 height 15
type input "Erzincan"
click at [404, 174] on input "Town" at bounding box center [390, 172] width 196 height 16
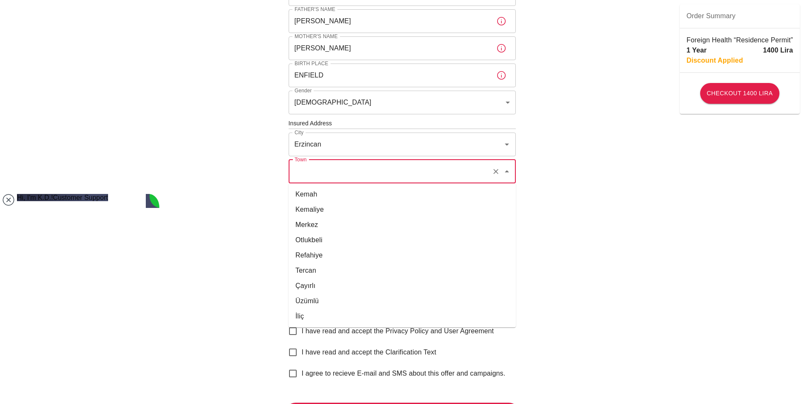
click at [374, 222] on li "Merkez" at bounding box center [402, 224] width 227 height 15
type input "Merkez"
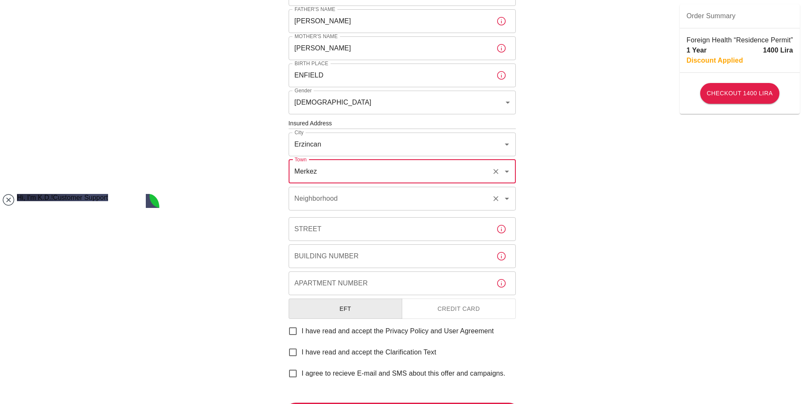
click at [400, 201] on input "Neighborhood" at bounding box center [390, 199] width 196 height 16
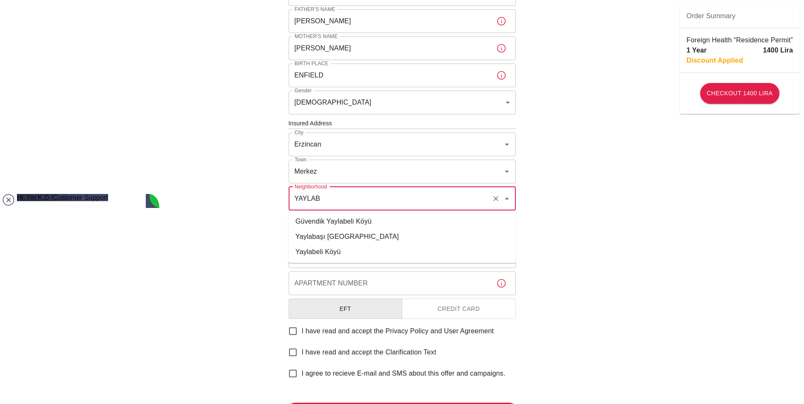
click at [355, 231] on li "Yaylabaşı Gazipınarı Köyü" at bounding box center [402, 236] width 227 height 15
type input "Yaylabaşı Gazipınarı Köyü"
click at [380, 227] on input "Street" at bounding box center [389, 229] width 201 height 24
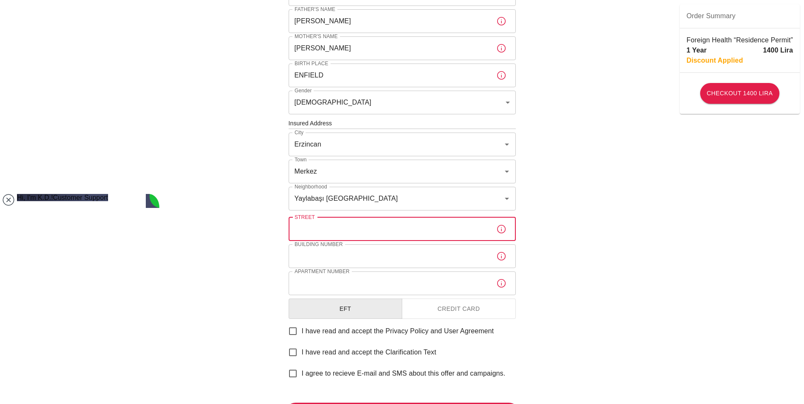
type input "Ihlamur Caddesi"
type input "13"
click at [559, 267] on div "To apply for the foreign health insurance, let's double-check a few details. To…" at bounding box center [402, 122] width 804 height 657
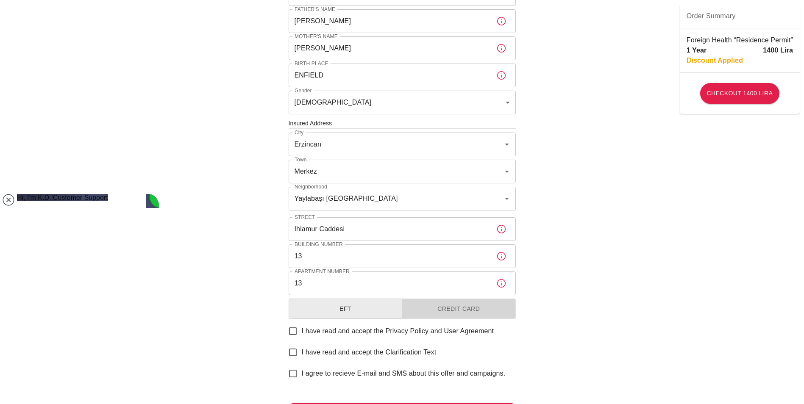
click at [474, 306] on button "Credit Card" at bounding box center [459, 309] width 114 height 21
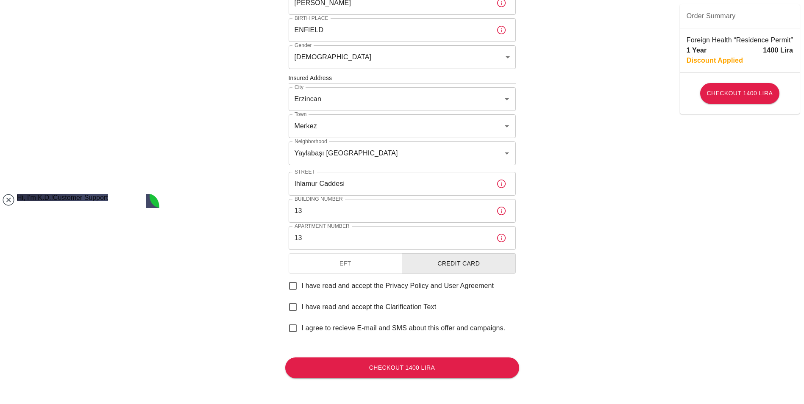
scroll to position [253, 0]
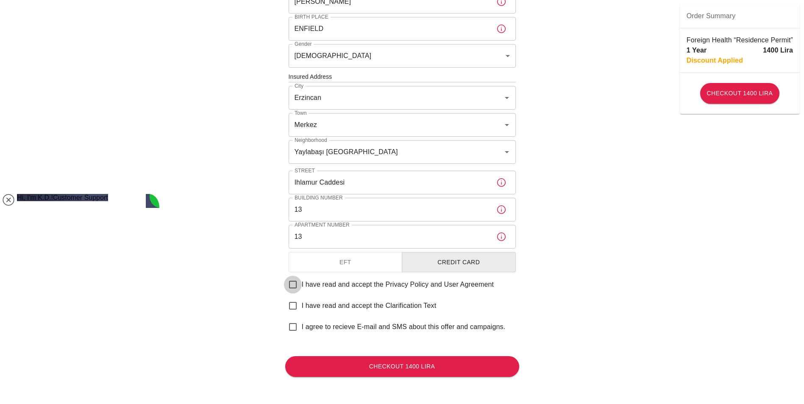
click at [291, 290] on input "I have read and accept the Privacy Policy and User Agreement" at bounding box center [293, 285] width 18 height 18
checkbox input "true"
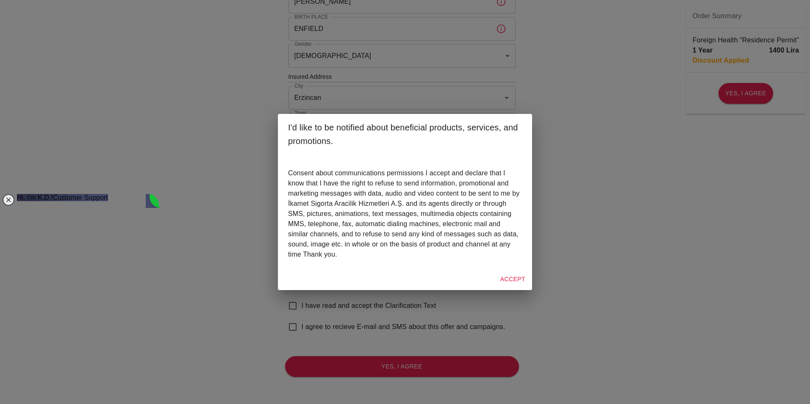
click at [514, 277] on button "Accept" at bounding box center [513, 280] width 32 height 16
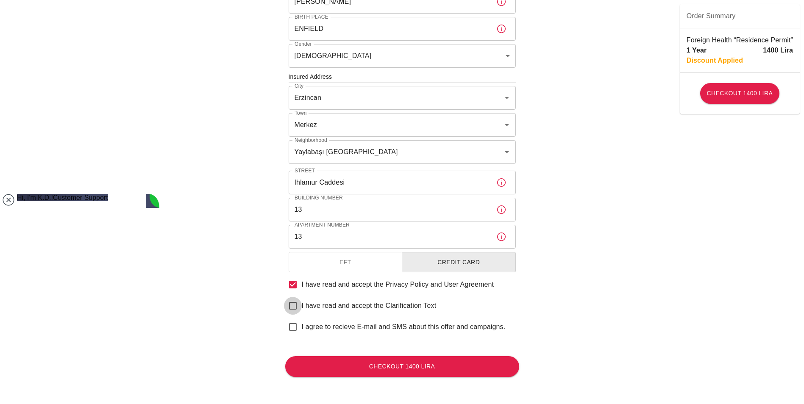
click at [295, 304] on input "I have read and accept the Clarification Text" at bounding box center [293, 306] width 18 height 18
checkbox input "true"
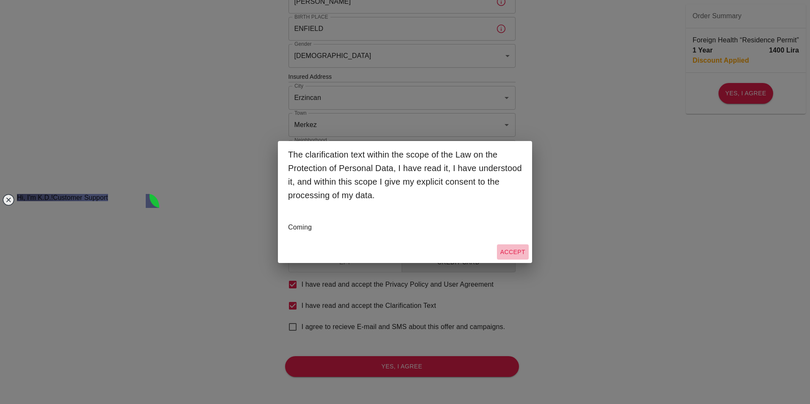
click at [519, 254] on button "Accept" at bounding box center [513, 252] width 32 height 16
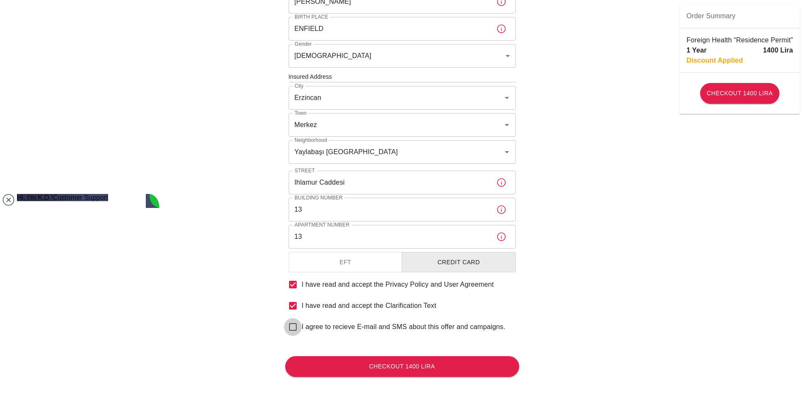
click at [292, 327] on input "I agree to recieve E-mail and SMS about this offer and campaigns." at bounding box center [293, 327] width 18 height 18
checkbox input "true"
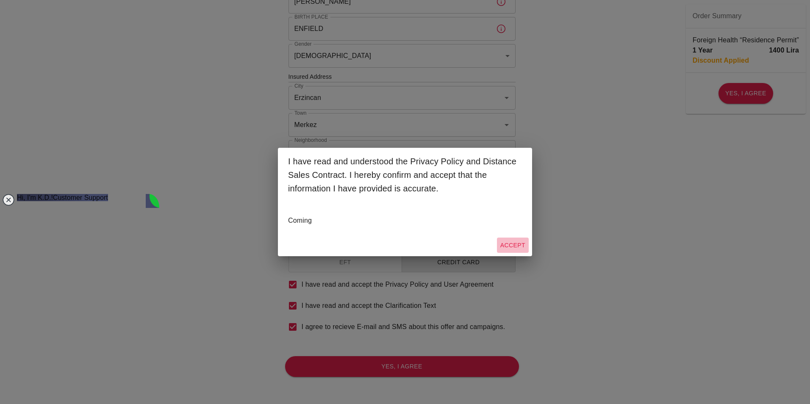
click at [519, 244] on button "Accept" at bounding box center [513, 246] width 32 height 16
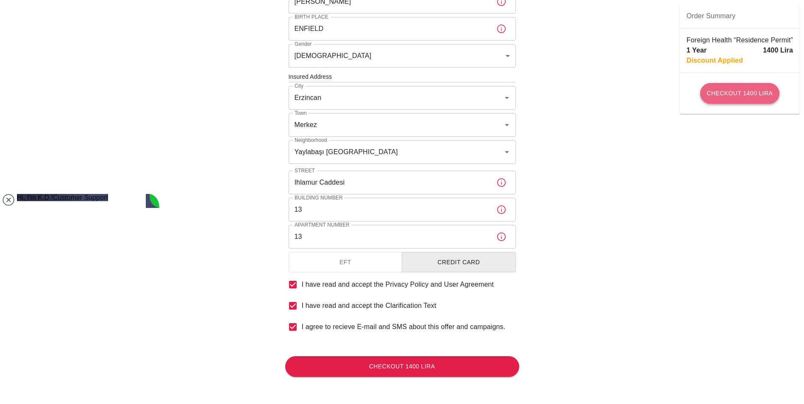
click at [748, 90] on button "Checkout 1400 Lira" at bounding box center [740, 93] width 80 height 21
click at [616, 221] on div "To apply for the foreign health insurance, let's double-check a few details. To…" at bounding box center [402, 75] width 804 height 657
click at [744, 96] on button "Checkout 1400 Lira" at bounding box center [740, 93] width 80 height 21
